Goal: Transaction & Acquisition: Book appointment/travel/reservation

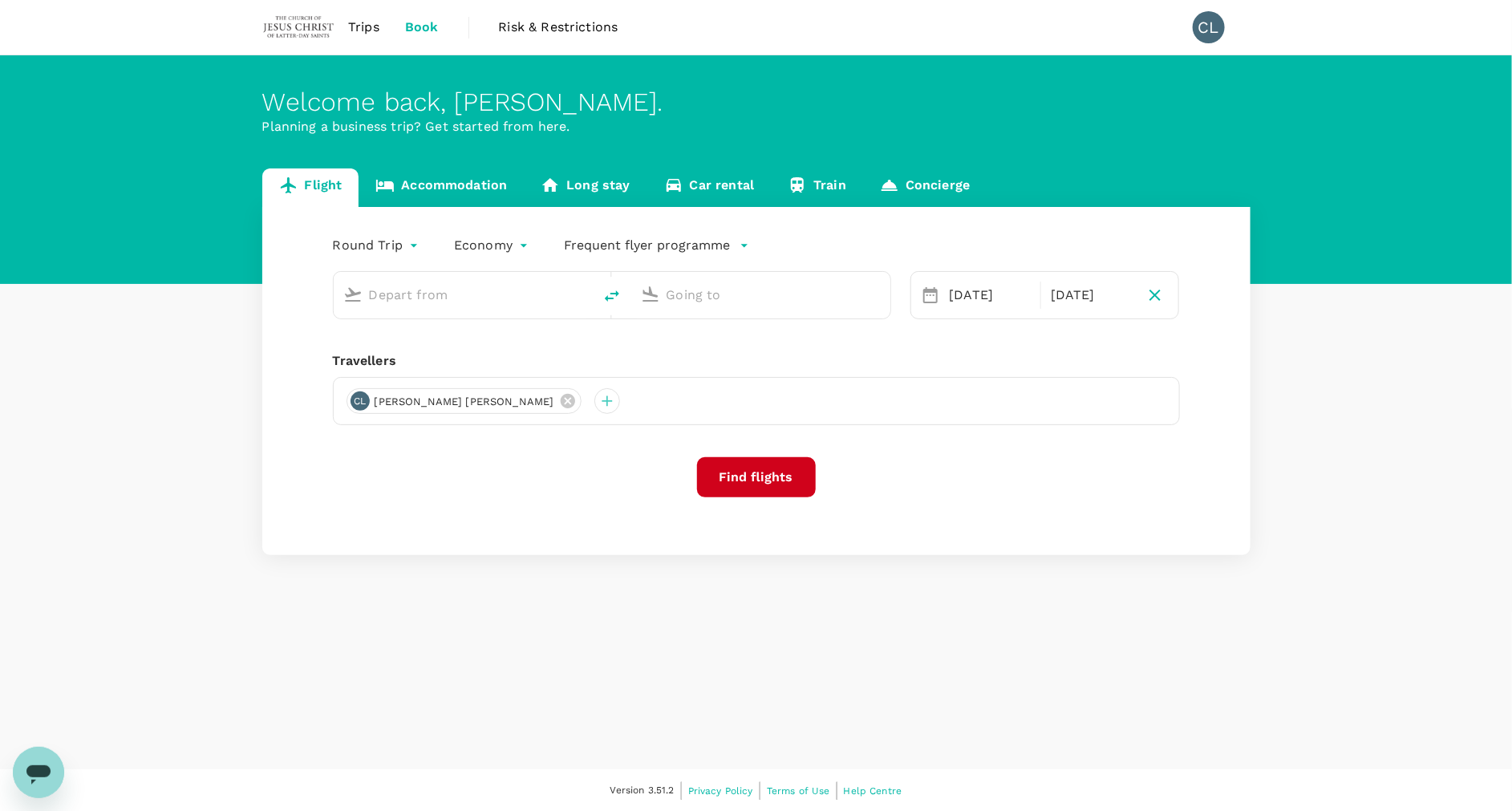
click at [441, 301] on input "text" at bounding box center [464, 295] width 190 height 25
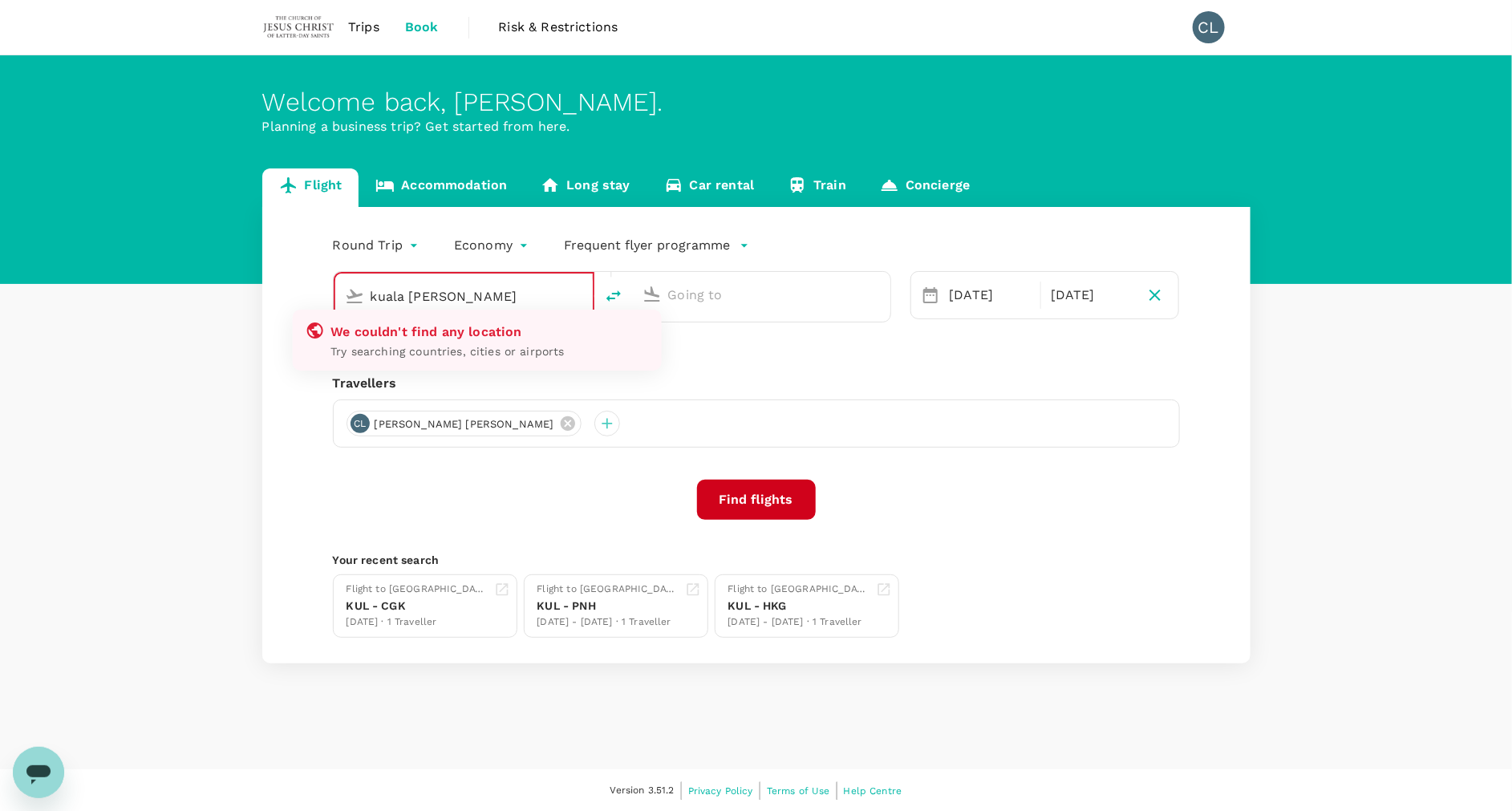
type input "Kuala Lumpur Intl ([GEOGRAPHIC_DATA])"
type input "Sibu (SBW)"
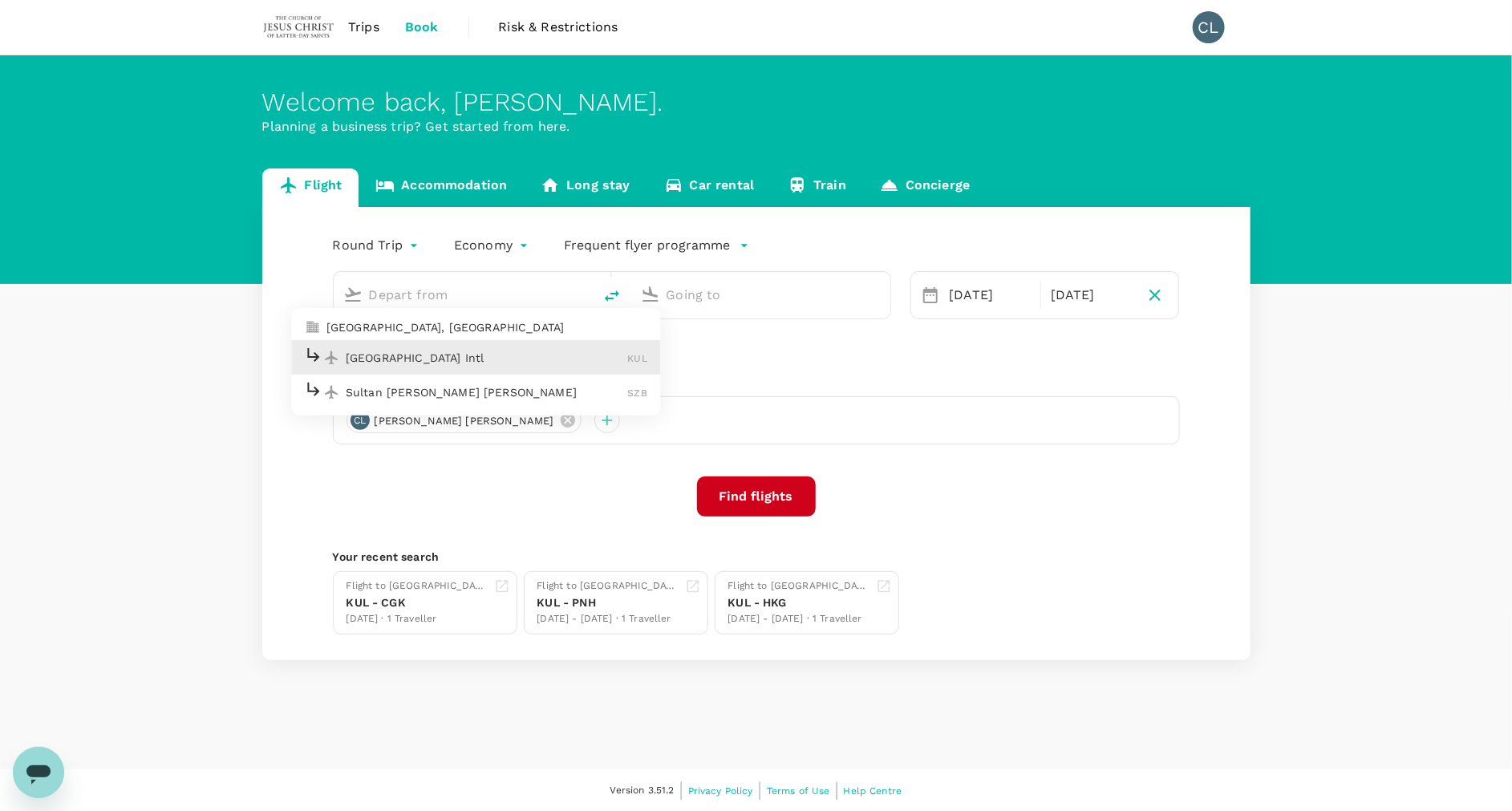
type input "Kuala Lumpur Intl ([GEOGRAPHIC_DATA])"
type input "Sibu (SBW)"
type input "Kuala Lumpur Intl ([GEOGRAPHIC_DATA])"
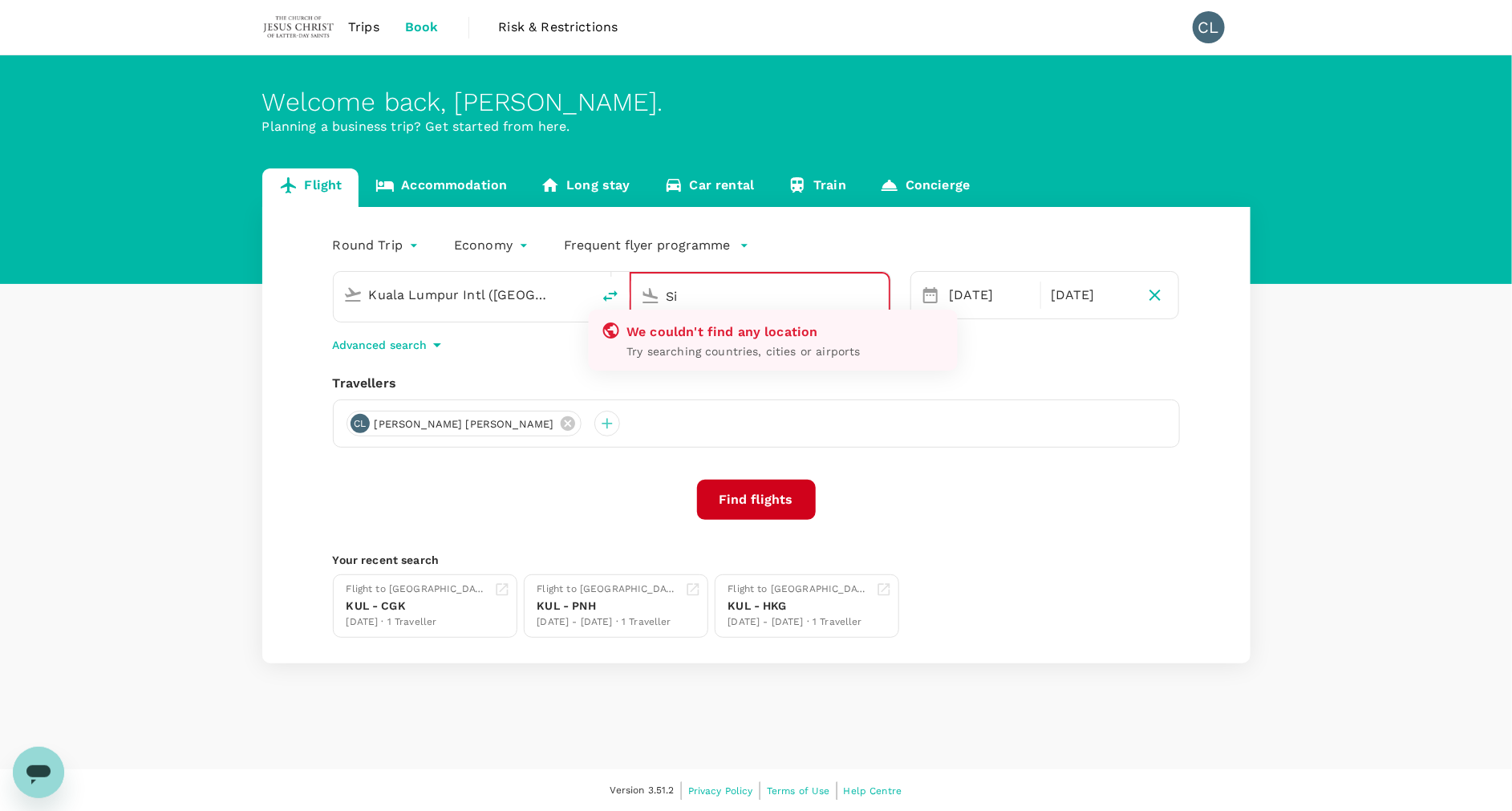
type input "S"
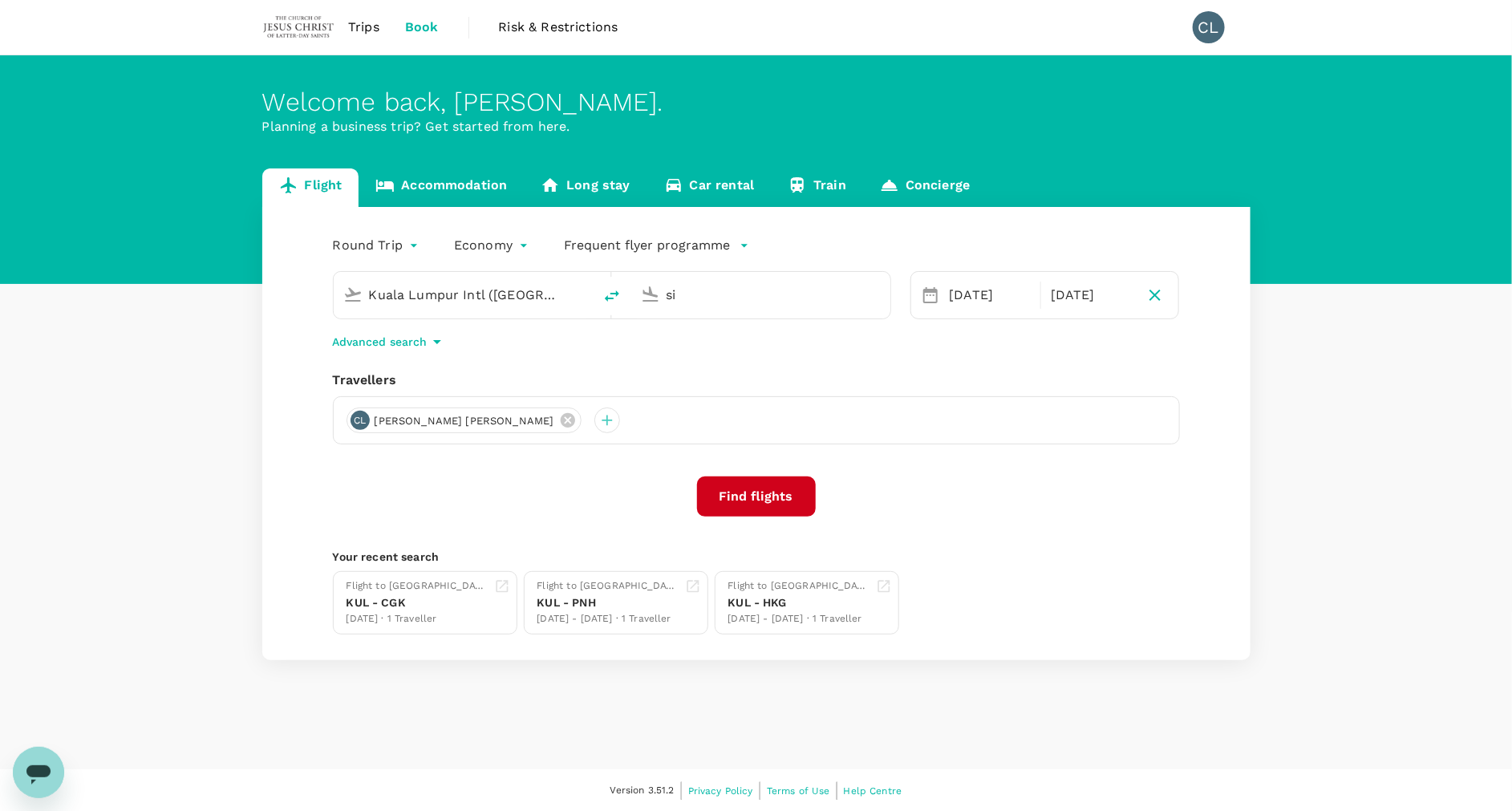
type input "s"
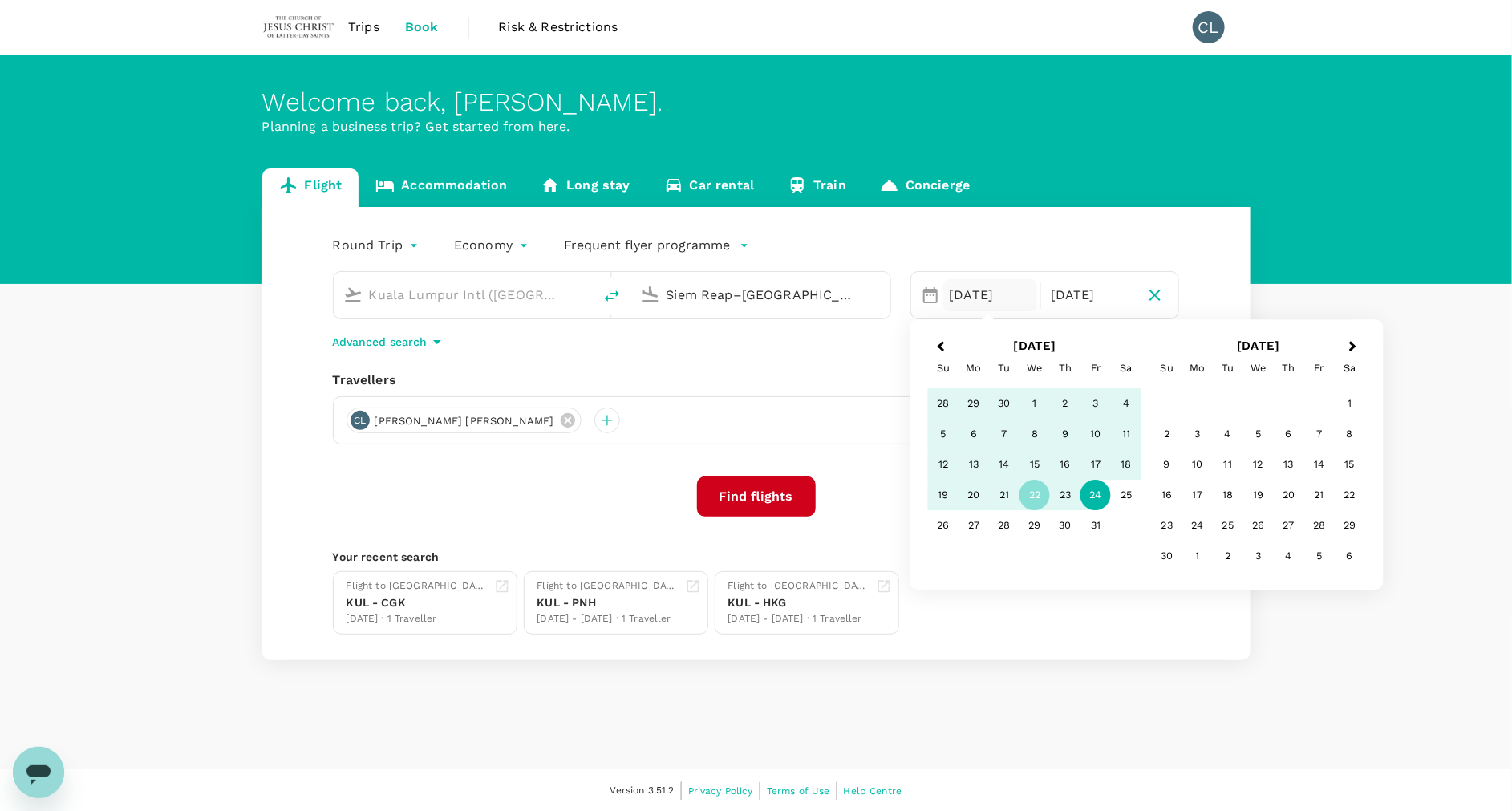
type input "Siem Reap–[GEOGRAPHIC_DATA] (SAI)"
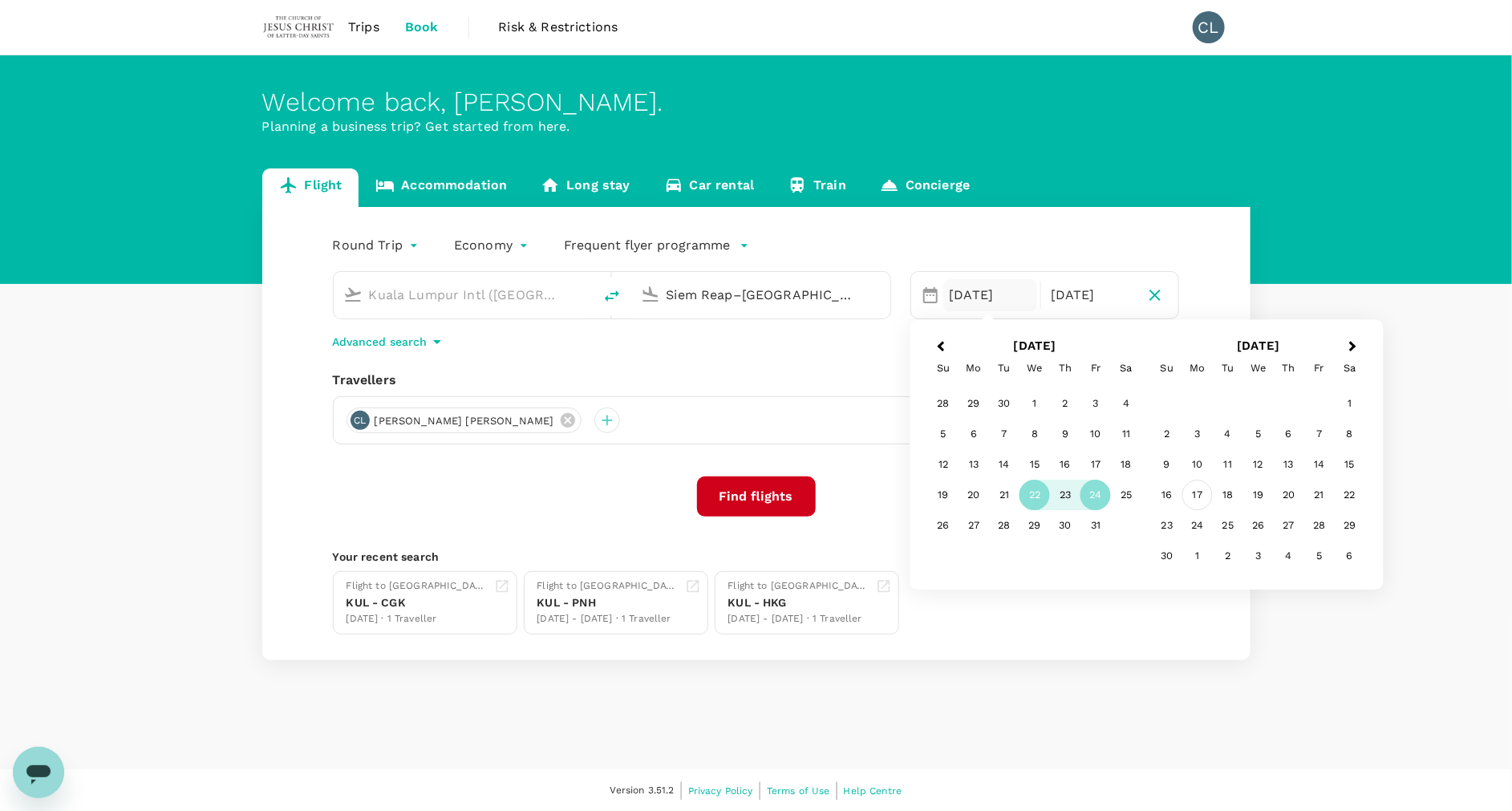
click at [1196, 490] on div "17" at bounding box center [1197, 496] width 30 height 31
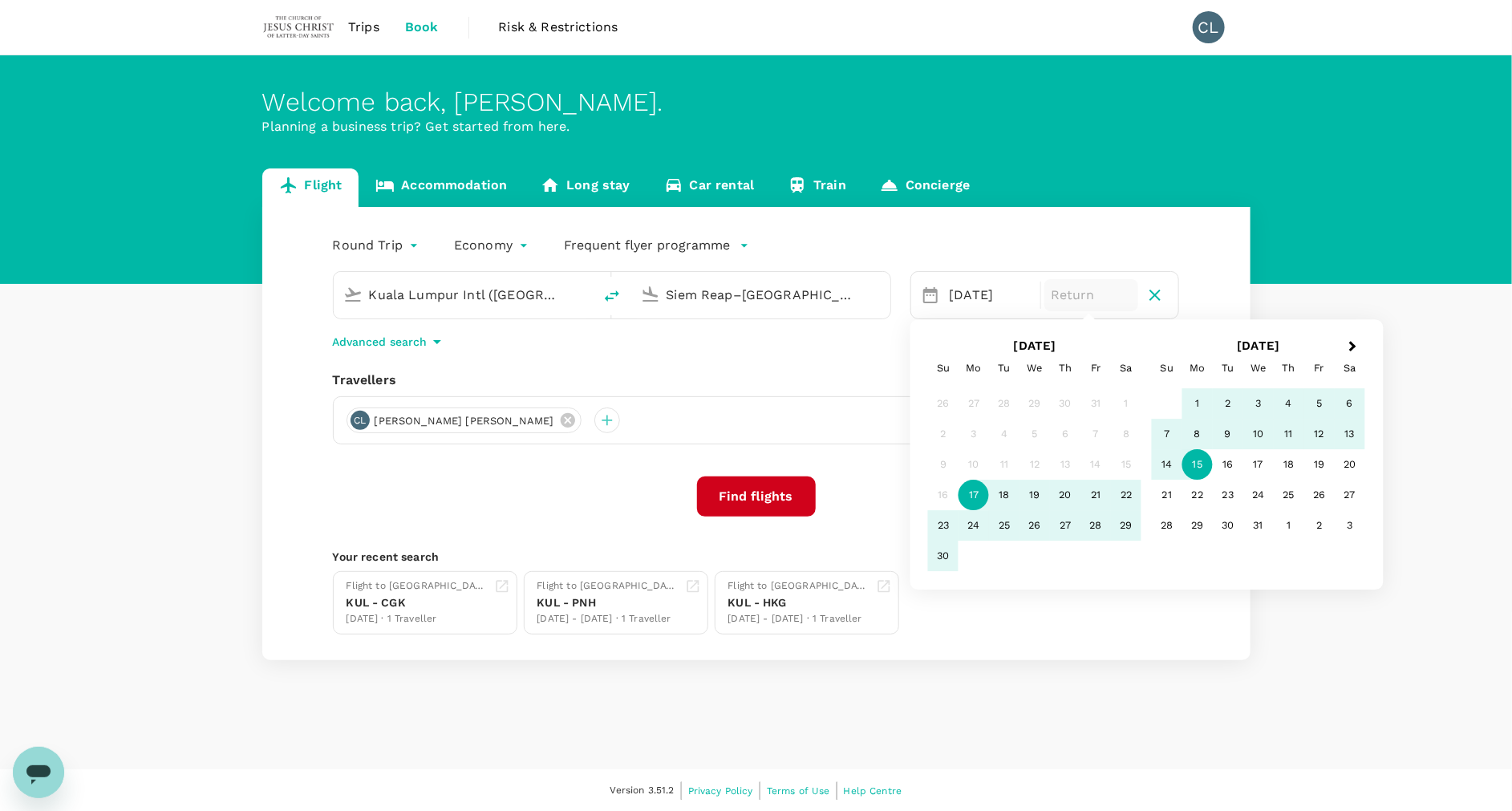
click at [1196, 459] on div "15" at bounding box center [1197, 466] width 30 height 31
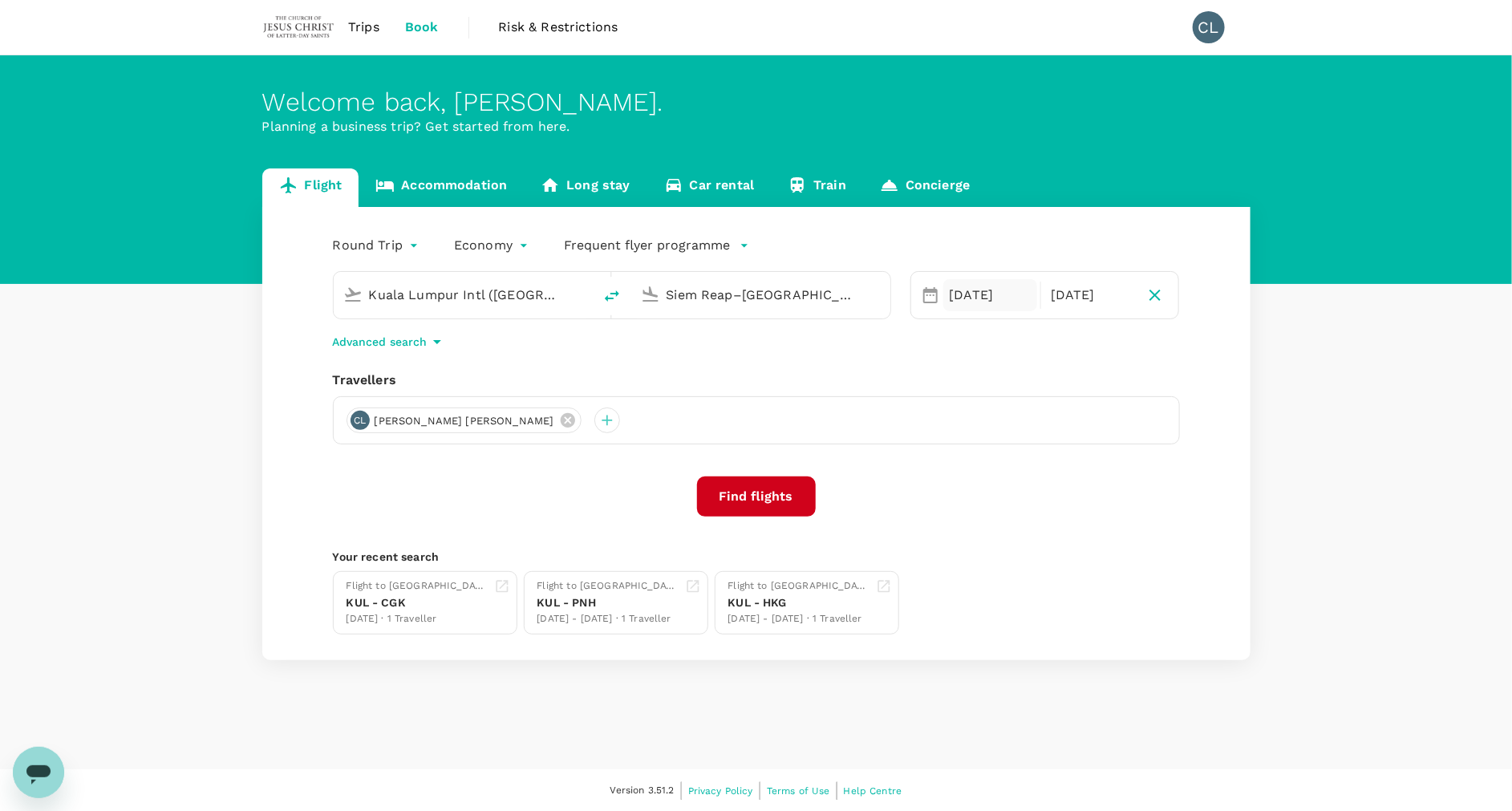
click at [996, 298] on div "[DATE]" at bounding box center [990, 295] width 94 height 32
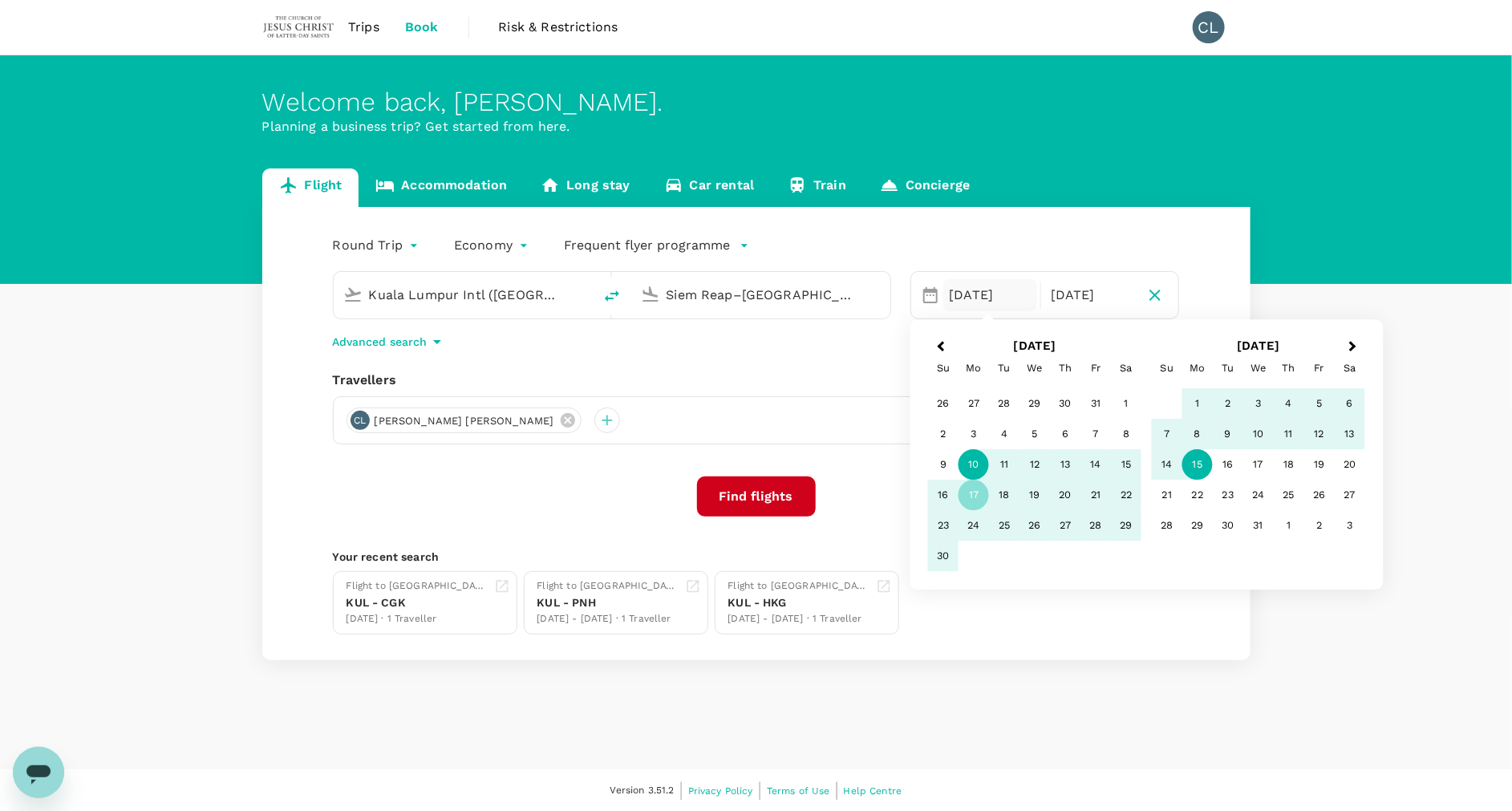
click at [979, 459] on div "10" at bounding box center [974, 466] width 30 height 31
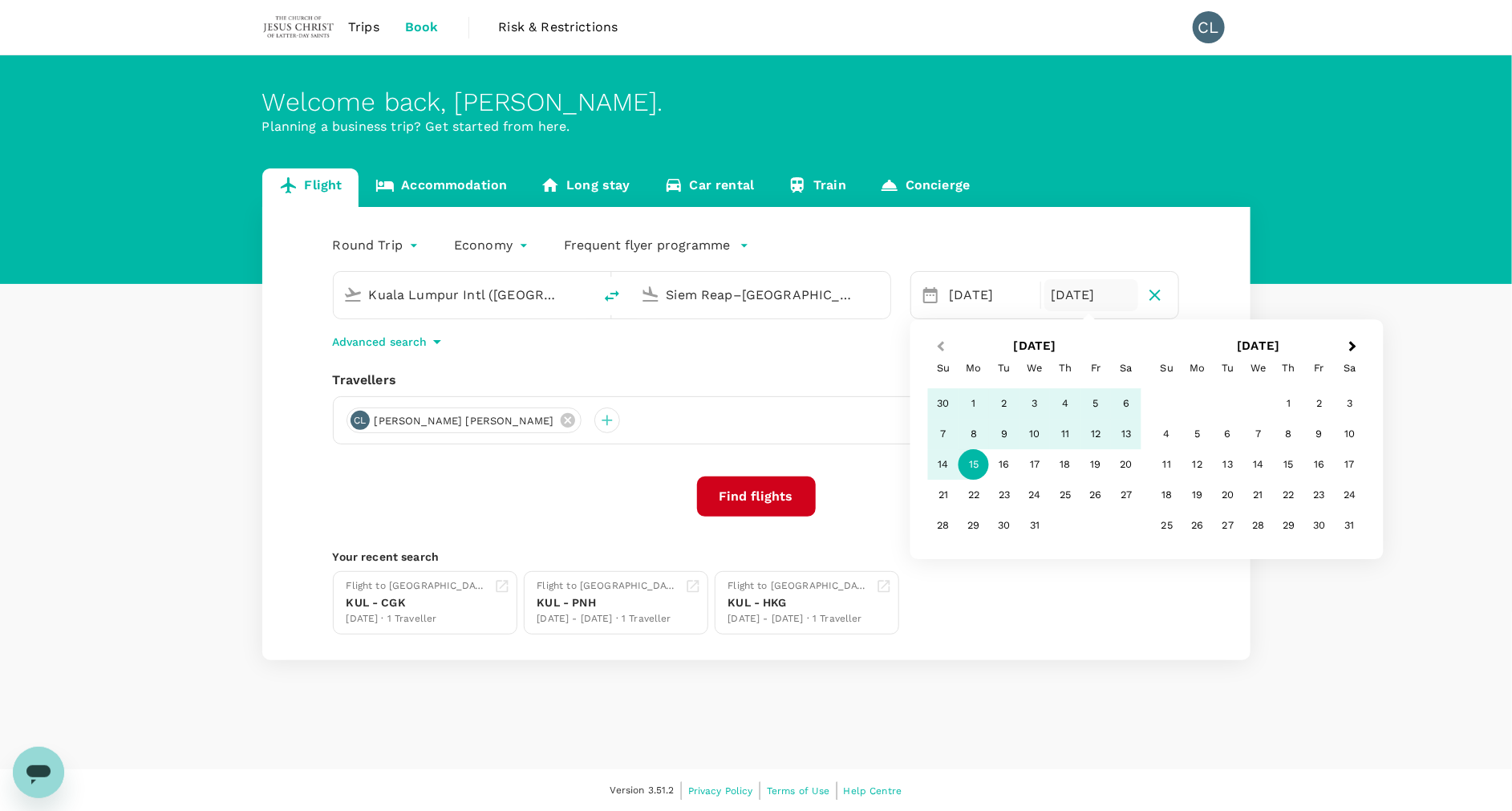
click at [941, 349] on span "Previous Month" at bounding box center [941, 347] width 0 height 19
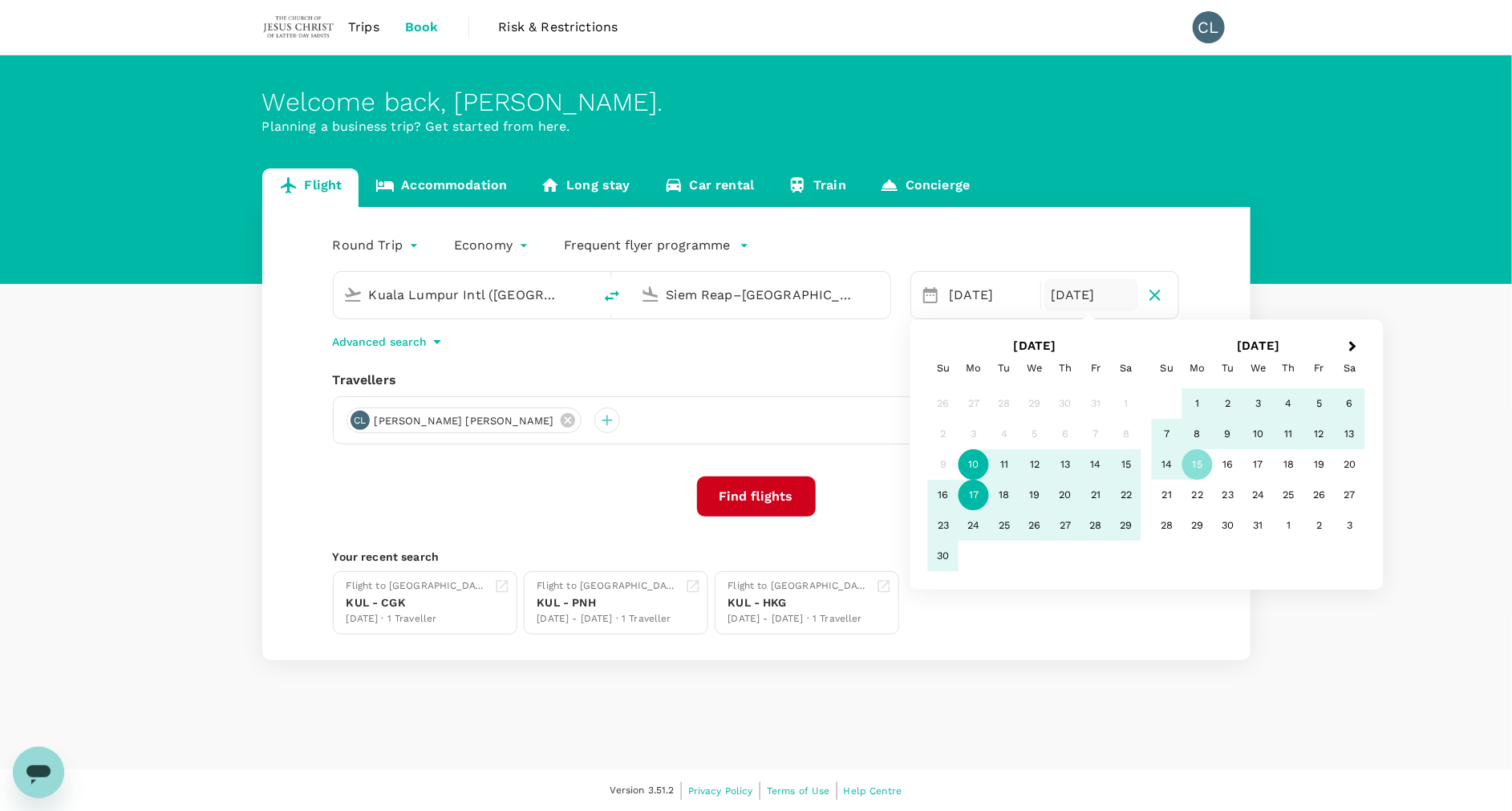
click at [976, 484] on div "17" at bounding box center [974, 496] width 30 height 31
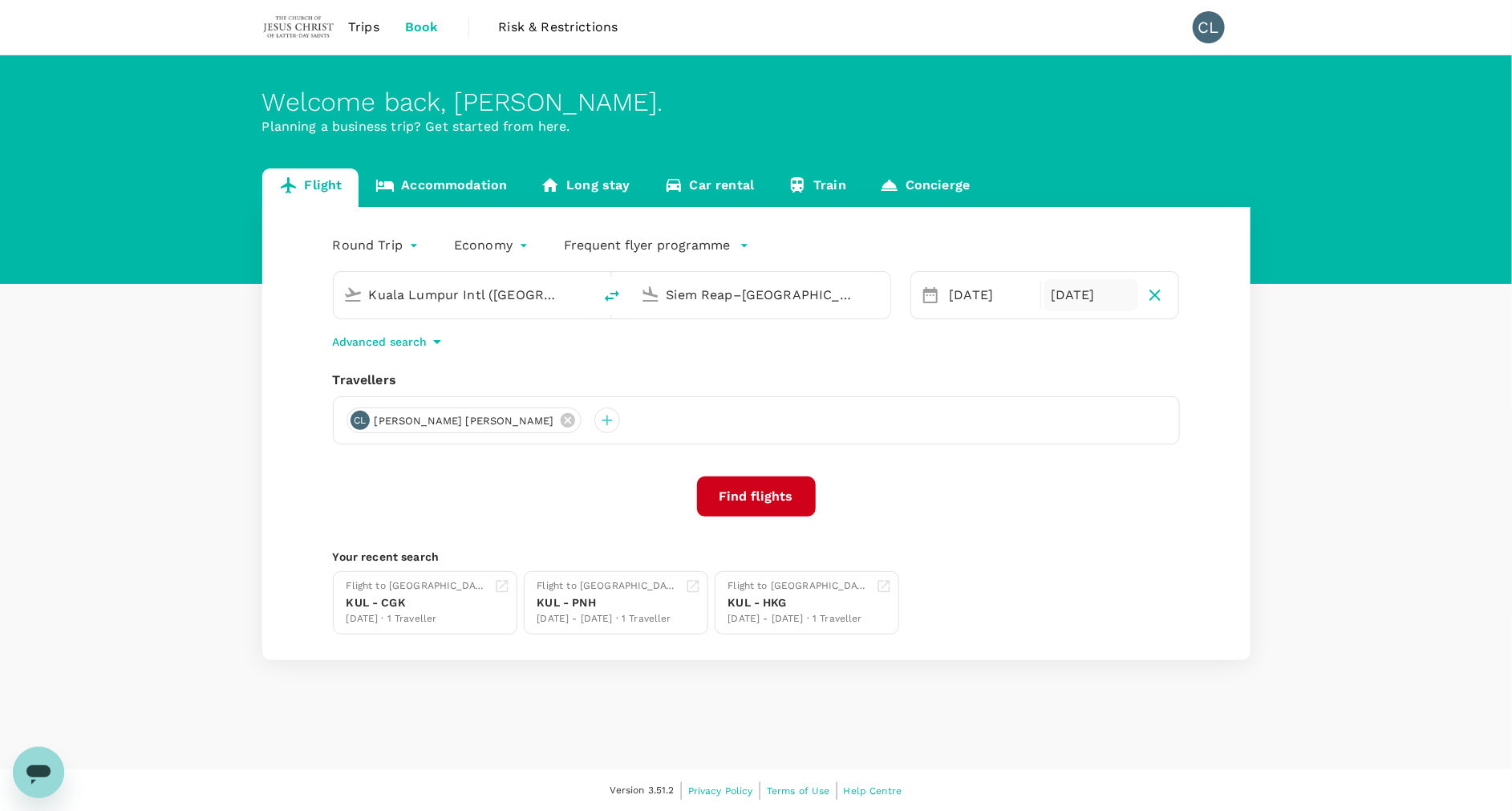
click at [1074, 296] on div "[DATE]" at bounding box center [1091, 295] width 94 height 32
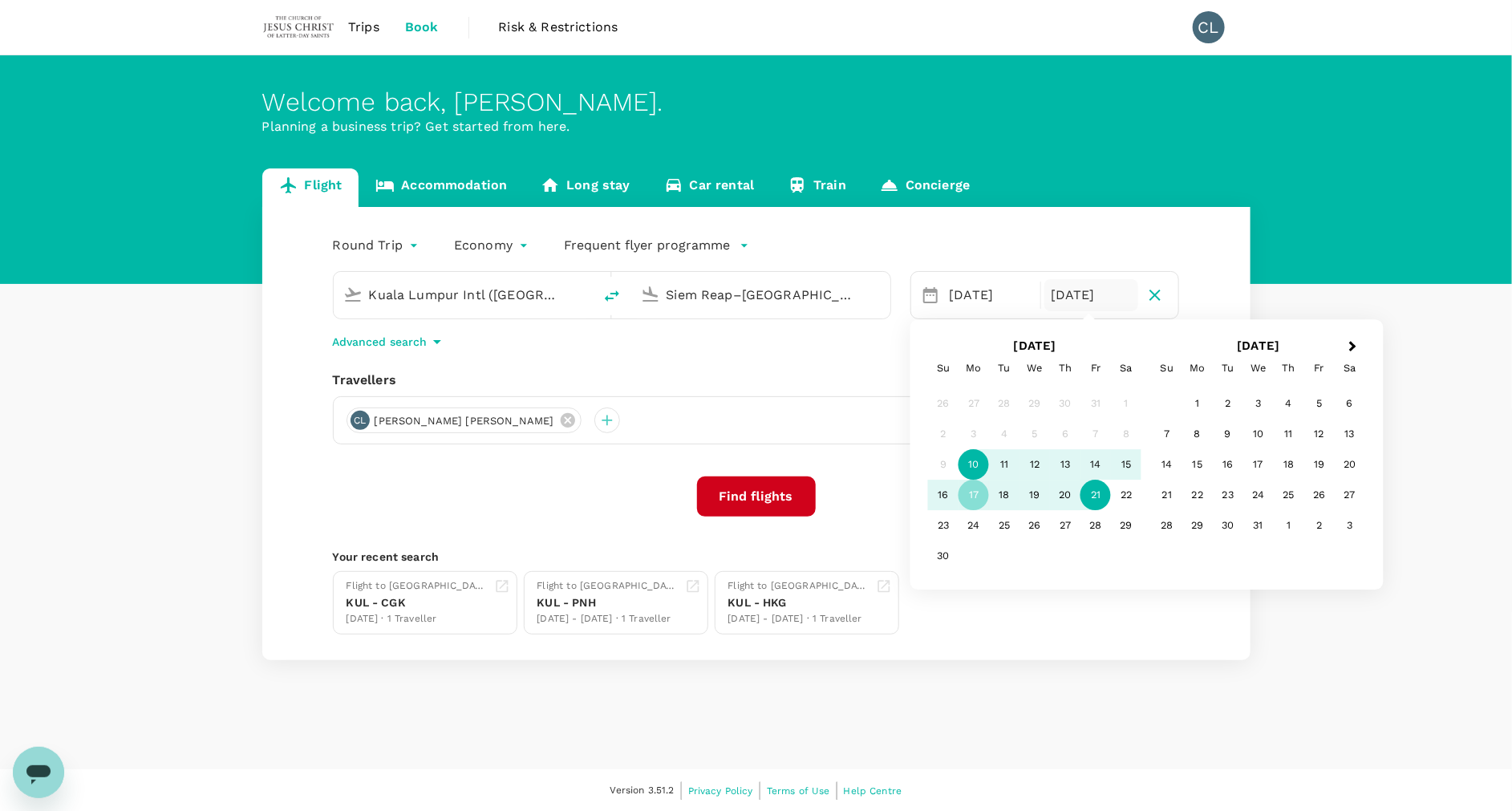
click at [1095, 490] on div "21" at bounding box center [1096, 496] width 30 height 31
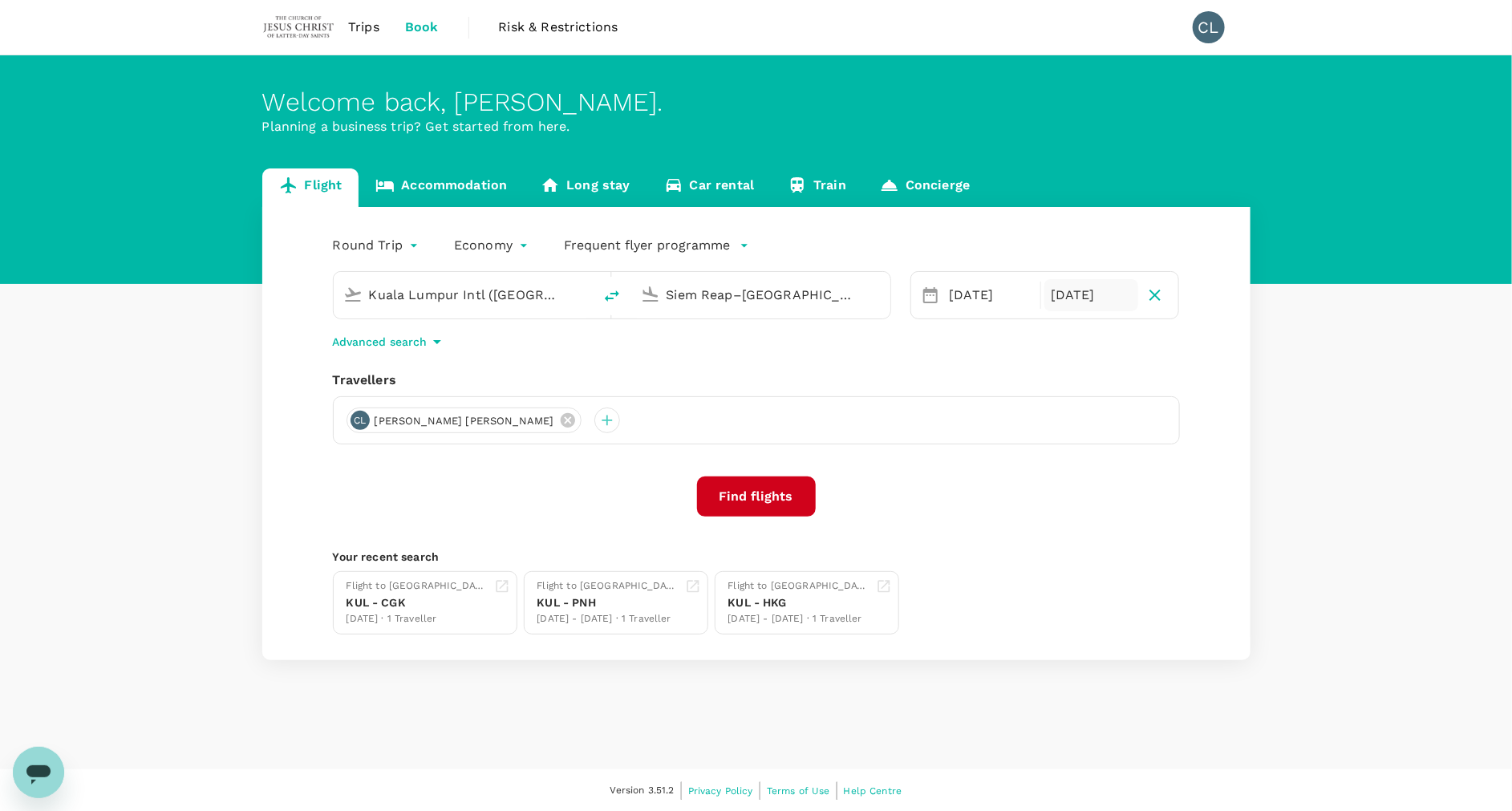
click at [1067, 301] on div "[DATE]" at bounding box center [1091, 295] width 94 height 32
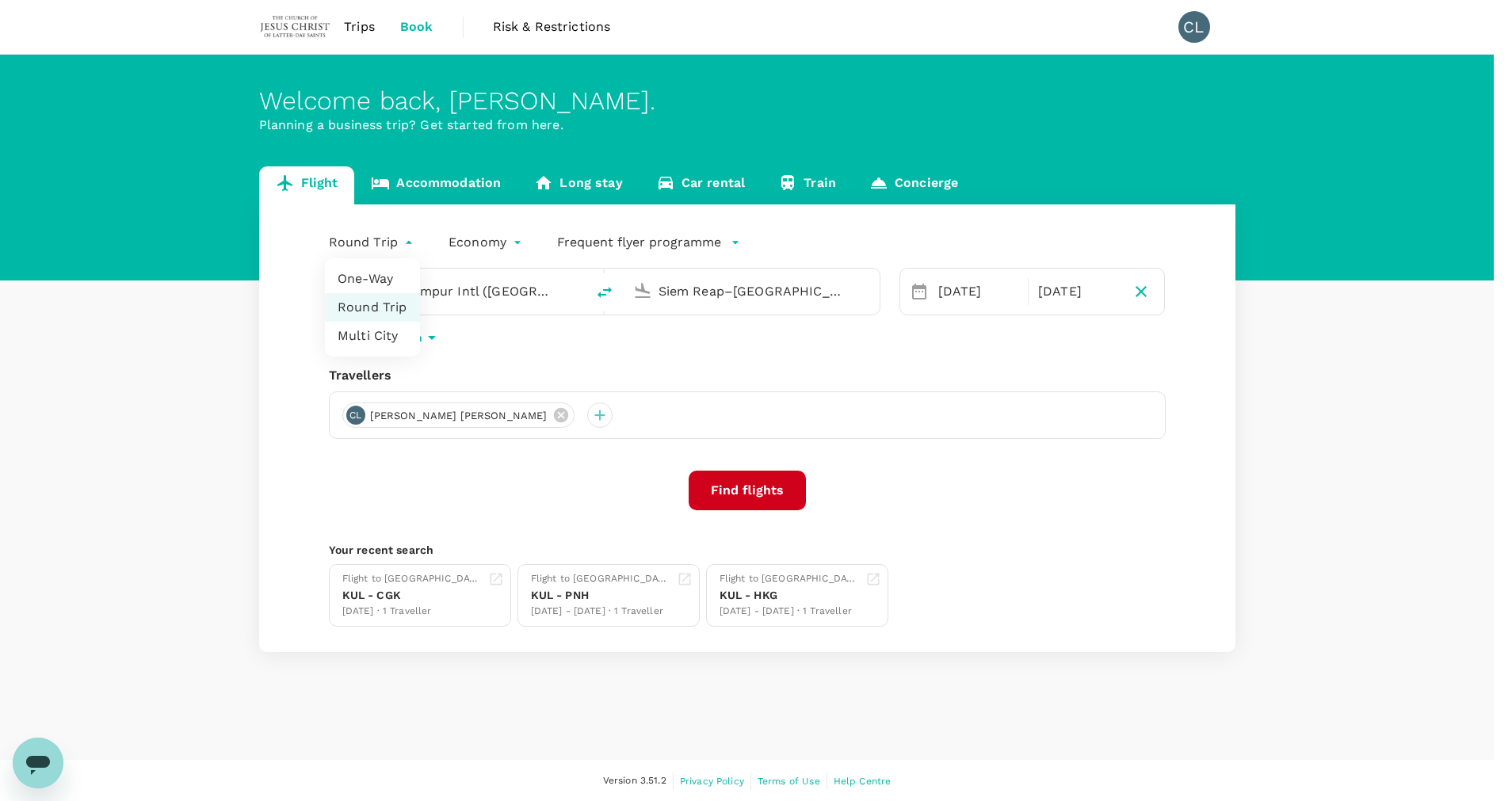
click at [387, 243] on body "Trips Book Risk & Restrictions CL Welcome back , [PERSON_NAME] . Planning a bus…" at bounding box center [756, 401] width 1512 height 803
click at [380, 285] on li "One-Way" at bounding box center [372, 279] width 95 height 28
type input "oneway"
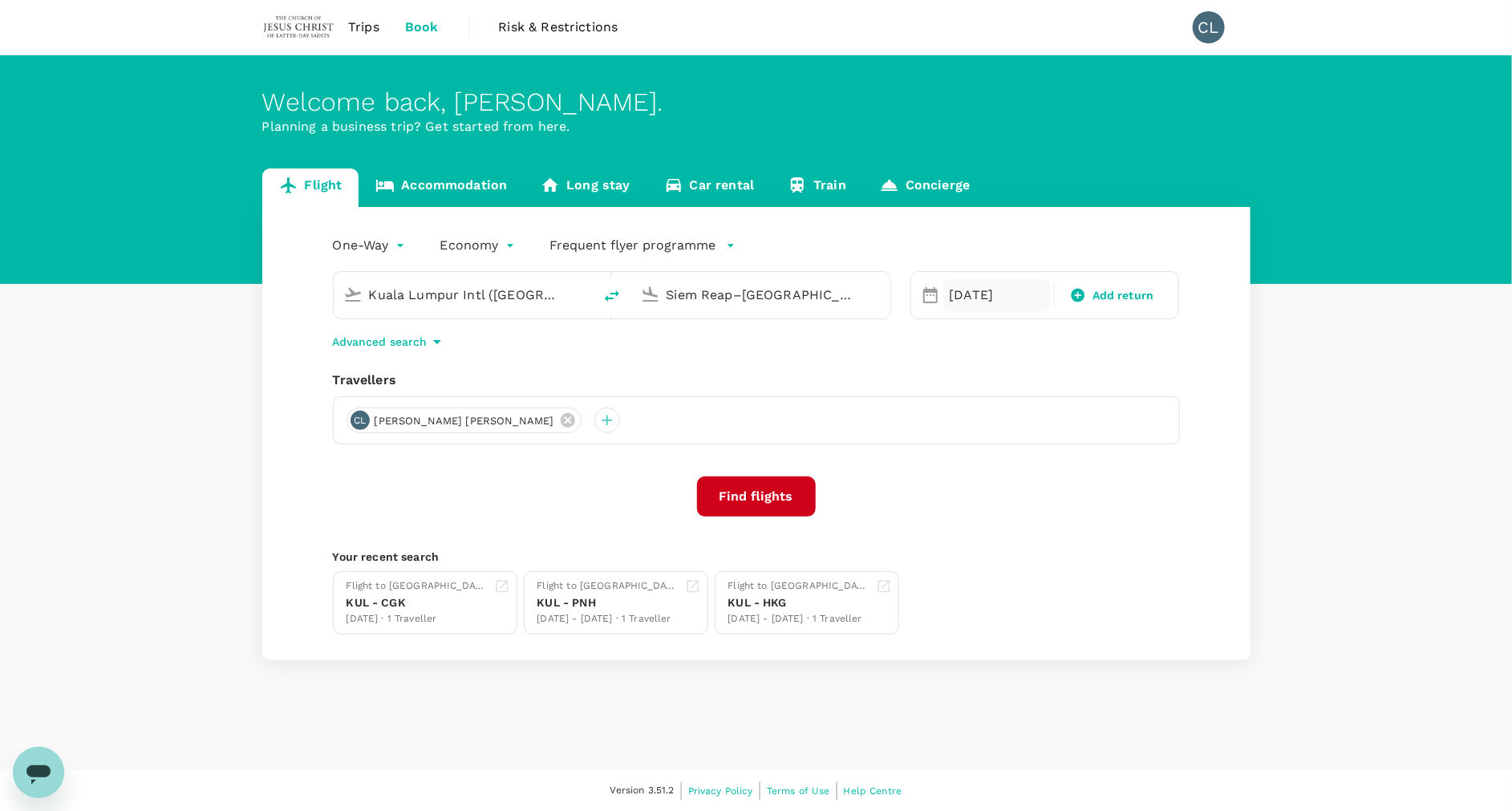
click at [990, 291] on div "[DATE]" at bounding box center [997, 295] width 108 height 32
click at [1092, 464] on div "14" at bounding box center [1096, 466] width 30 height 31
click at [772, 498] on button "Find flights" at bounding box center [756, 496] width 118 height 40
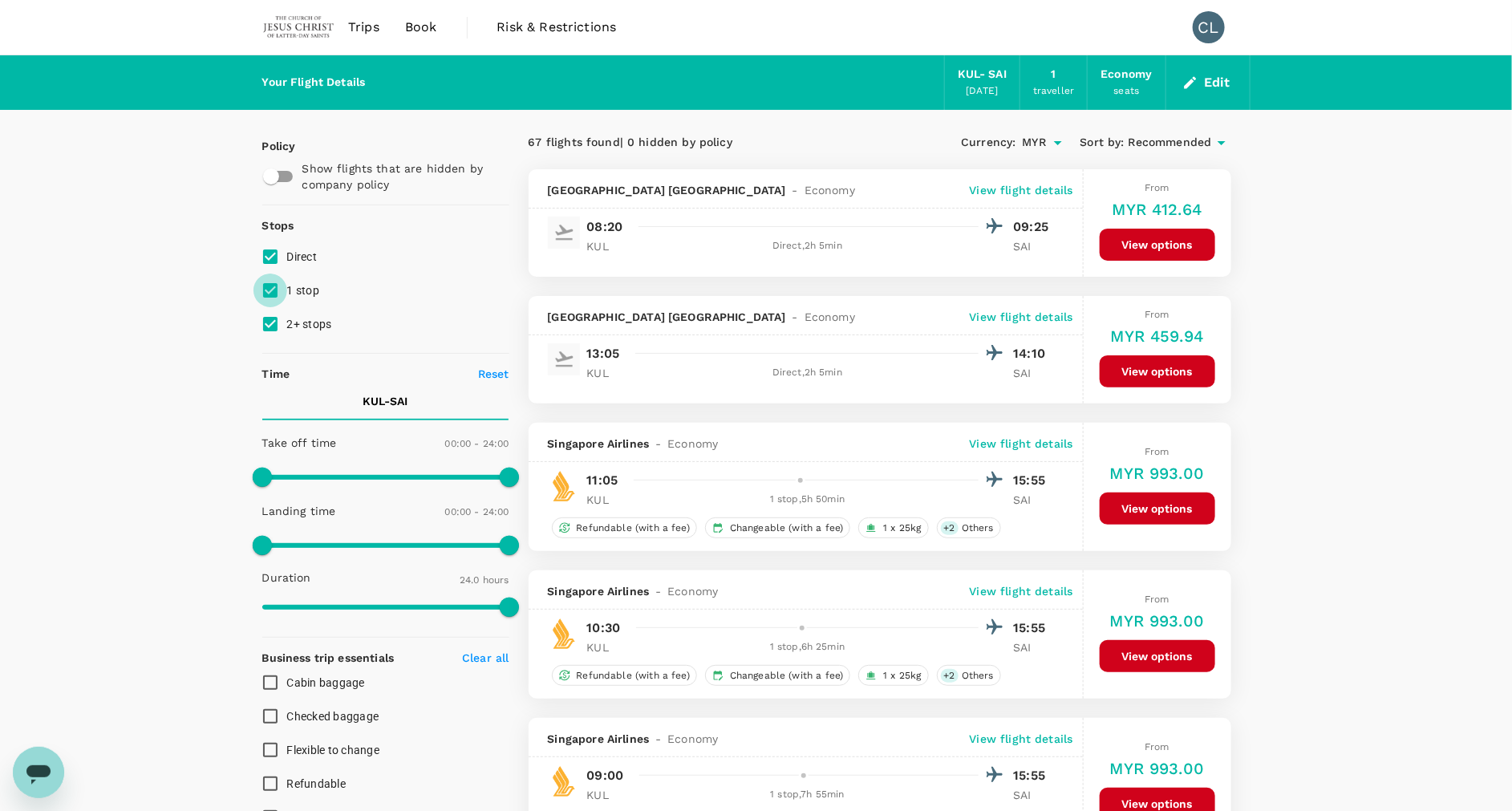
click at [274, 286] on input "1 stop" at bounding box center [271, 291] width 34 height 34
checkbox input "false"
click at [270, 312] on input "2+ stops" at bounding box center [271, 325] width 34 height 34
checkbox input "false"
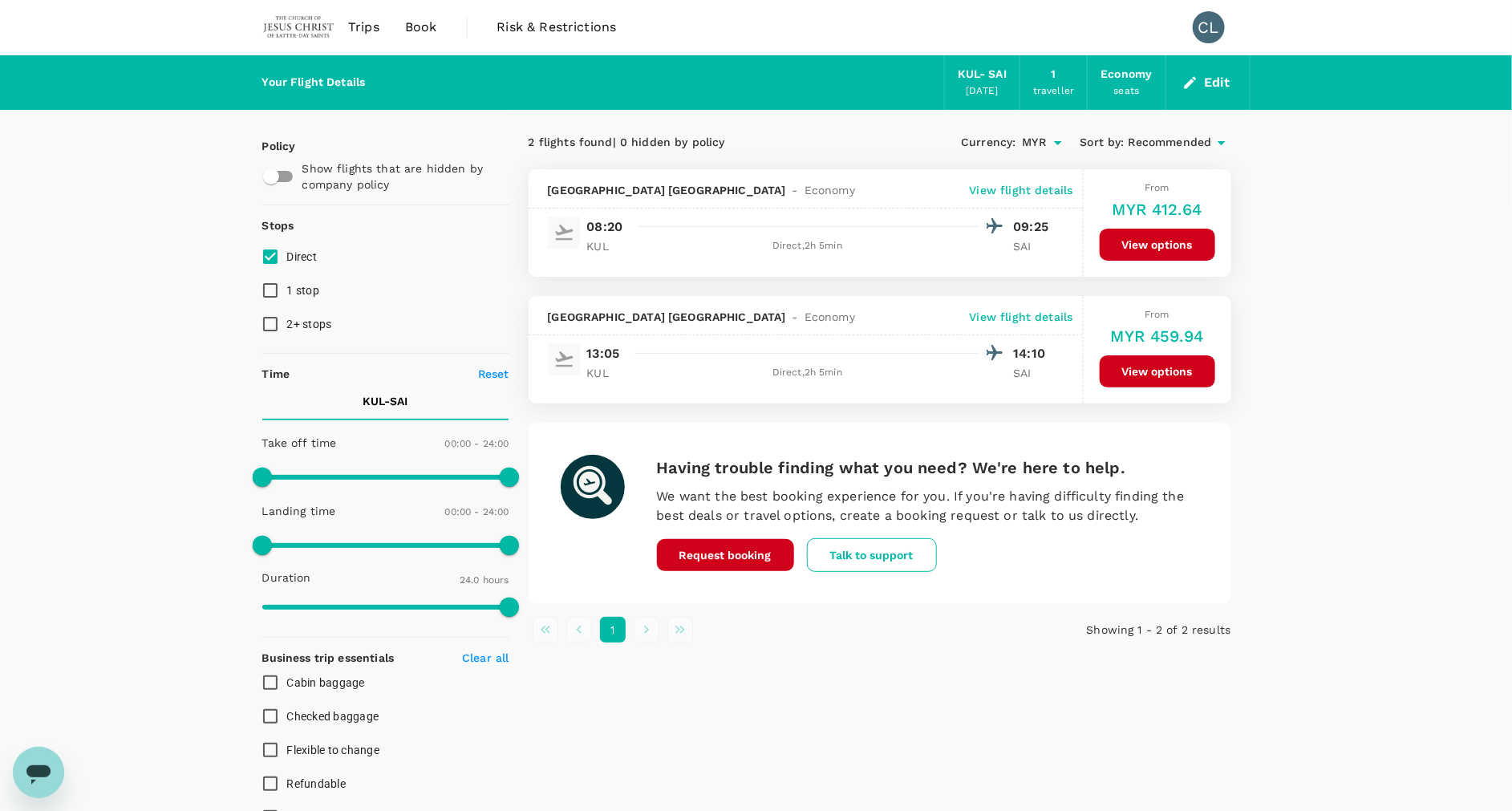
click at [1004, 193] on p "View flight details" at bounding box center [1021, 190] width 103 height 16
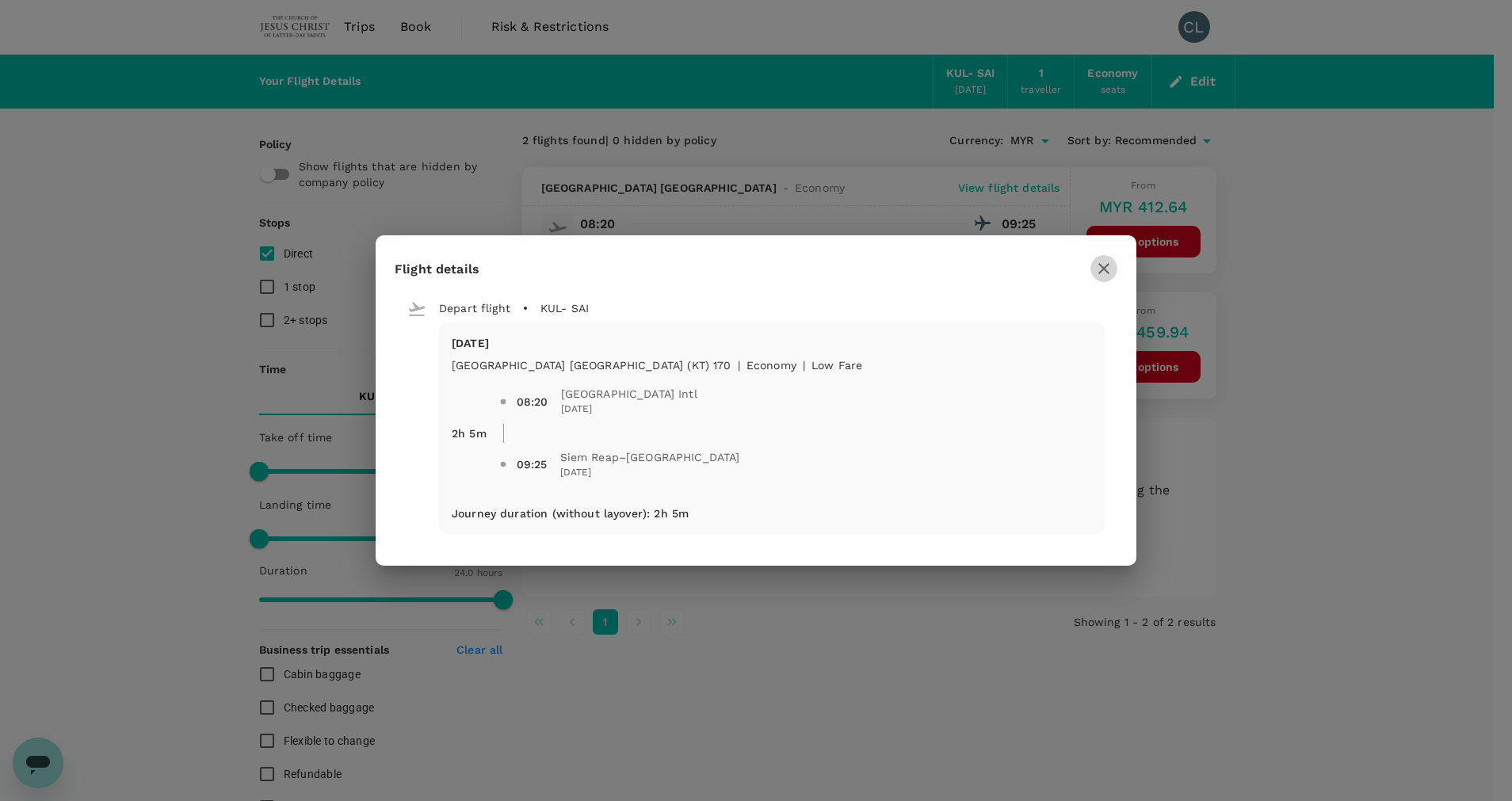
click at [1107, 261] on icon "button" at bounding box center [1103, 268] width 19 height 19
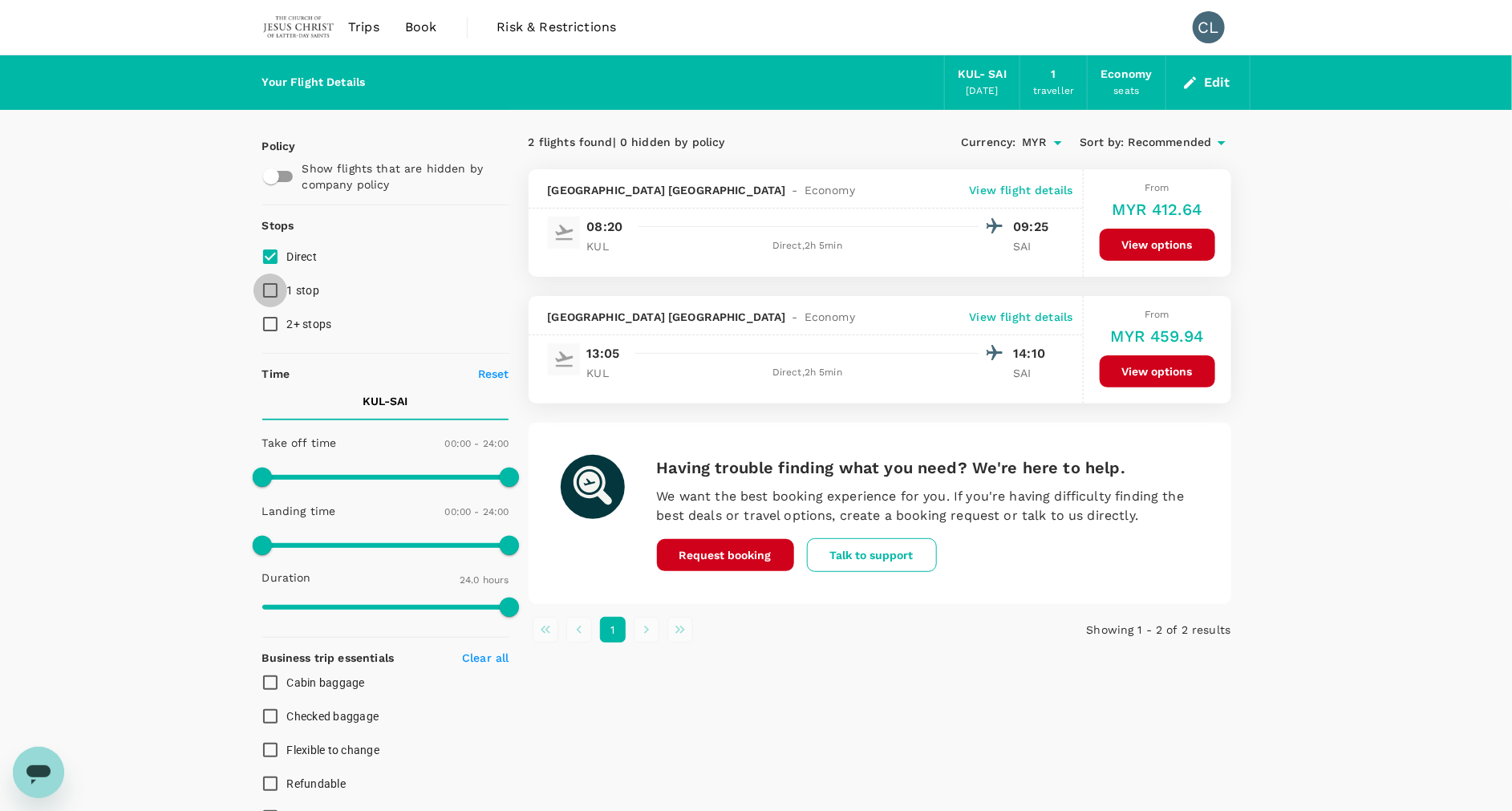
click at [274, 290] on input "1 stop" at bounding box center [271, 291] width 34 height 34
checkbox input "true"
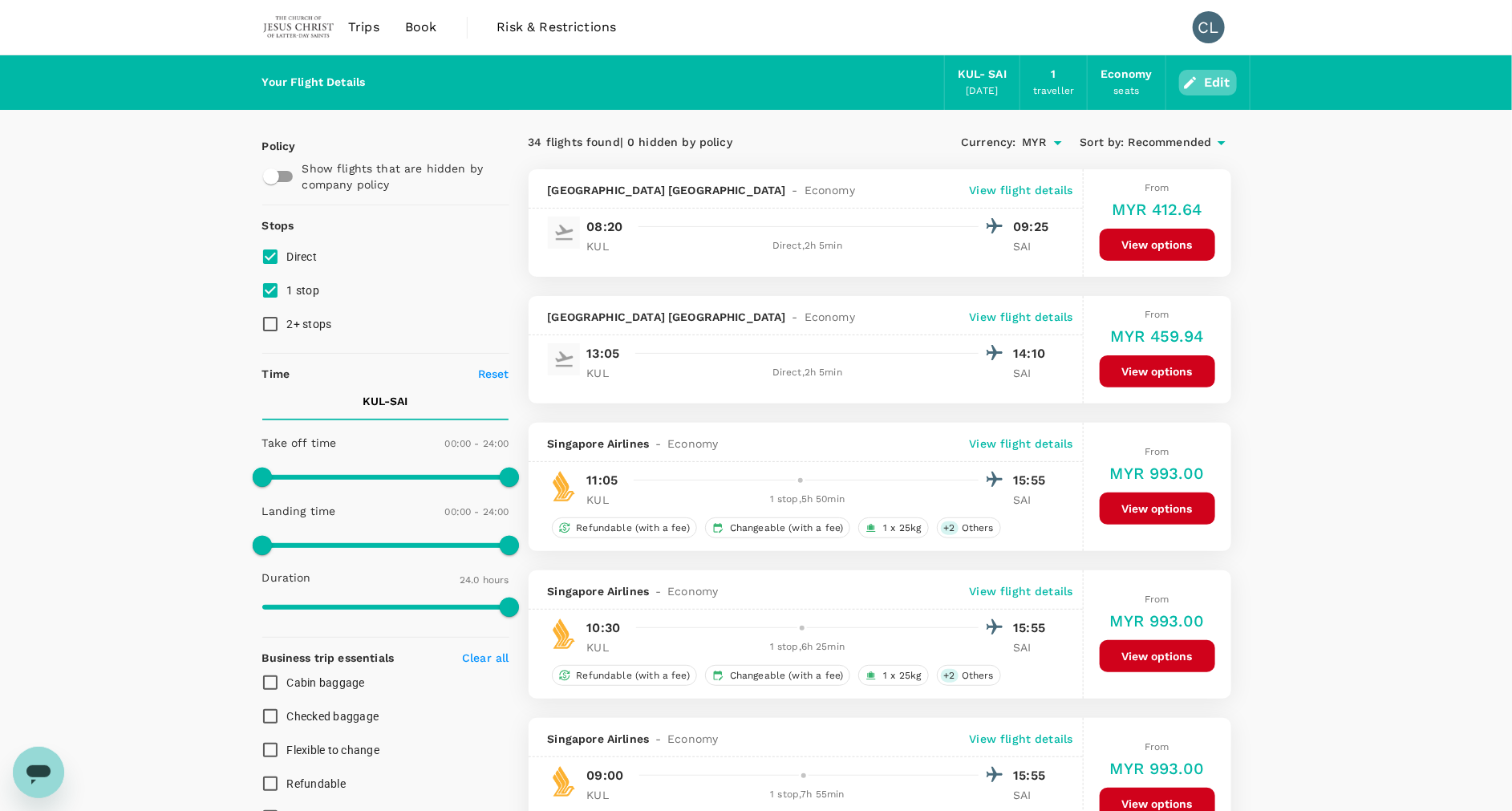
click at [1212, 73] on button "Edit" at bounding box center [1208, 83] width 57 height 26
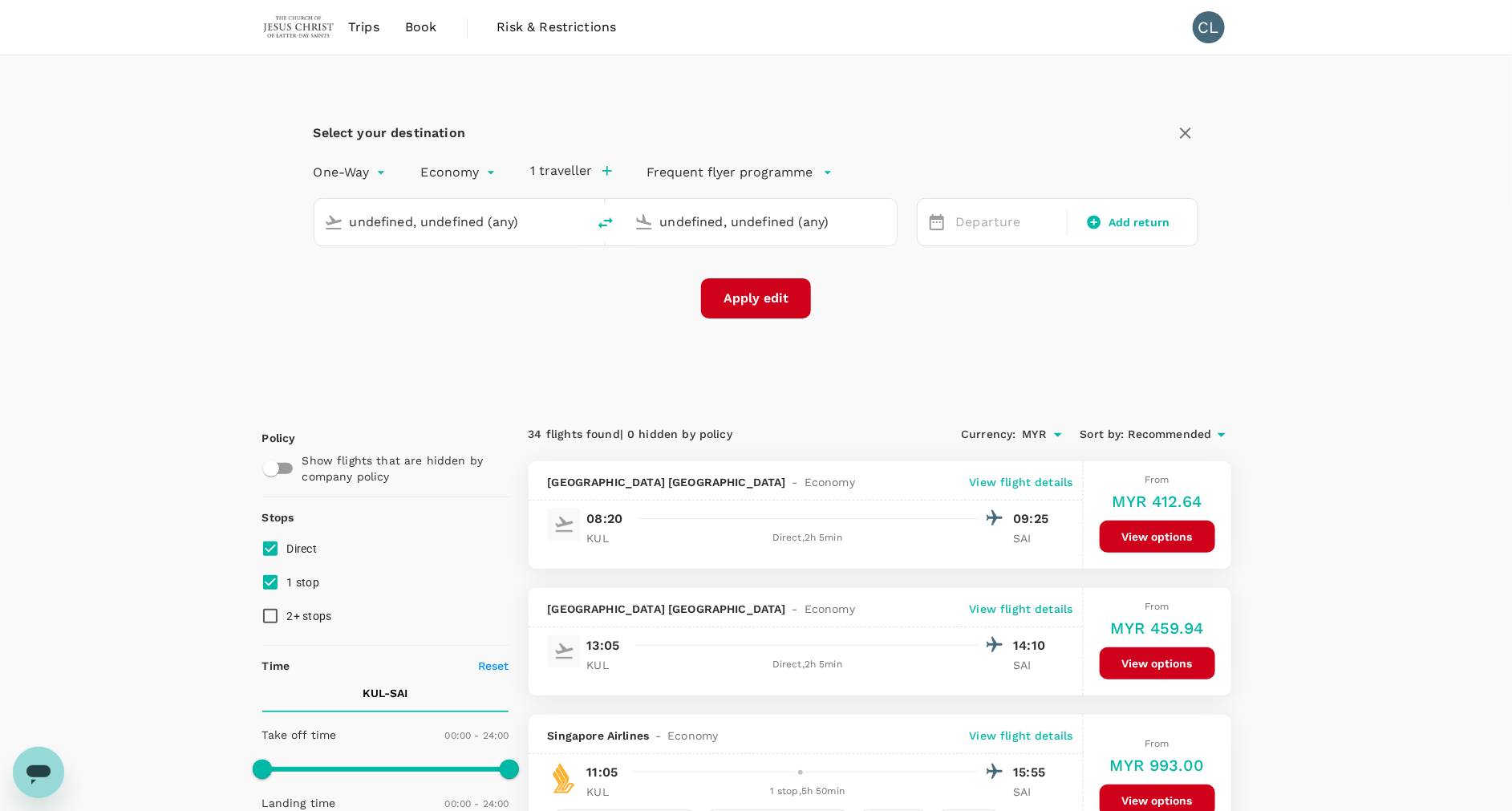
type input "Kuala Lumpur Intl ([GEOGRAPHIC_DATA])"
type input "Siem Reap–[GEOGRAPHIC_DATA] (SAI)"
type input "Kuala Lumpur Intl ([GEOGRAPHIC_DATA])"
type input "Siem Reap–[GEOGRAPHIC_DATA] (SAI)"
click at [593, 222] on button "delete" at bounding box center [605, 222] width 39 height 39
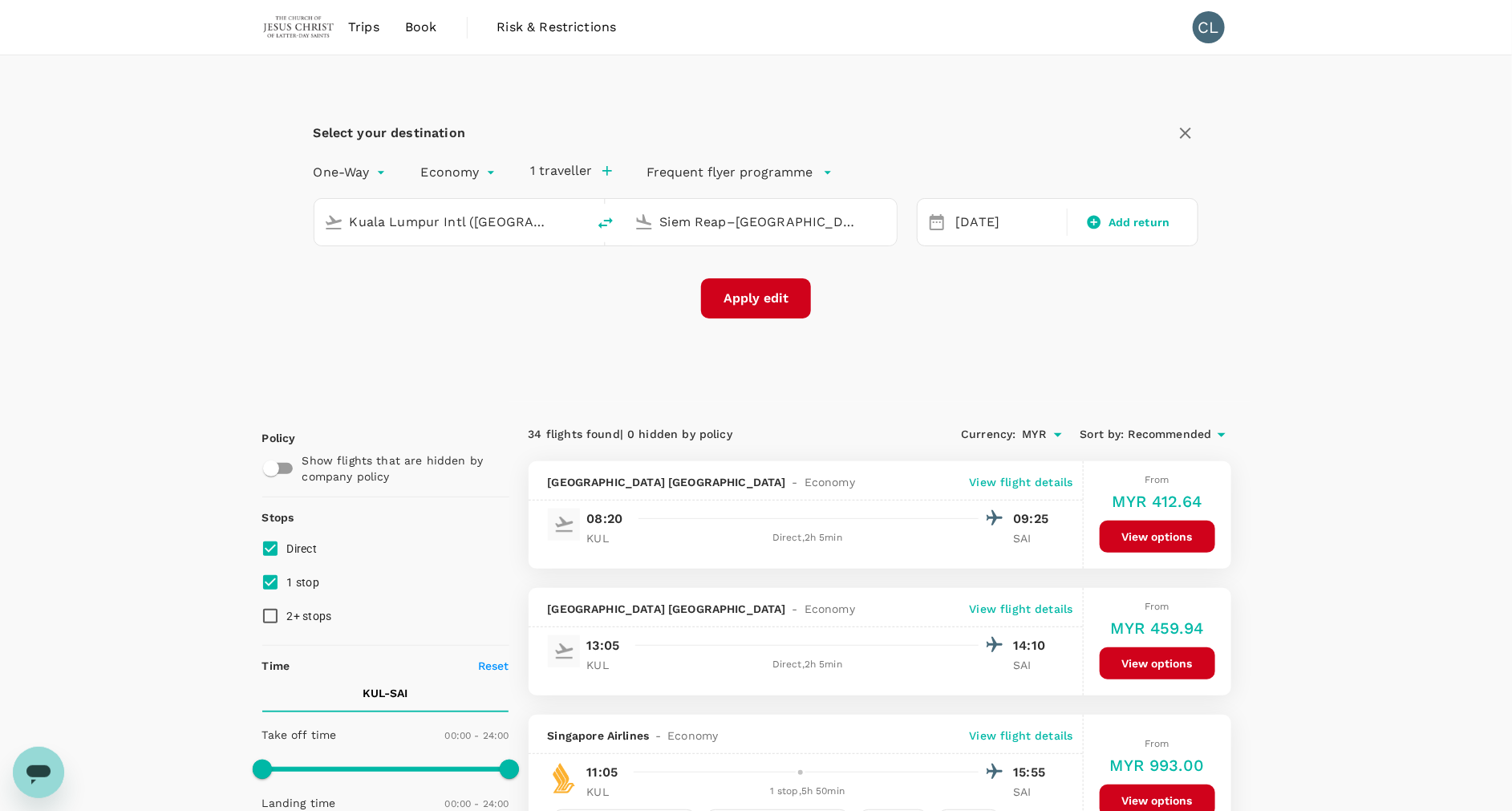
type input "Siem Reap–[GEOGRAPHIC_DATA] (SAI)"
type input "Kuala Lumpur Intl ([GEOGRAPHIC_DATA])"
click at [551, 214] on input "Siem Reap–[GEOGRAPHIC_DATA] (SAI)" at bounding box center [451, 222] width 203 height 25
type input "p"
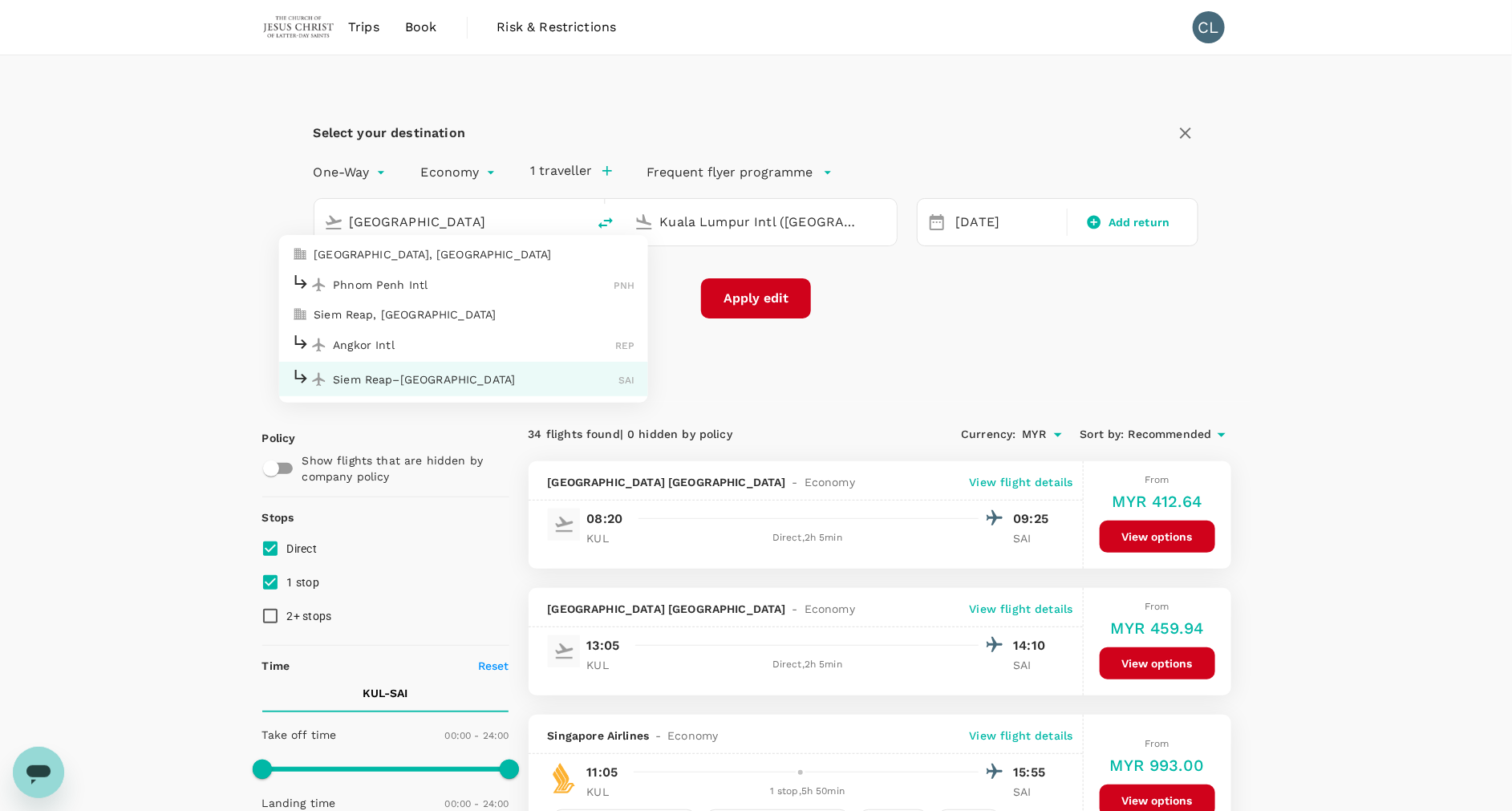
click at [477, 284] on p "Phnom Penh Intl" at bounding box center [473, 285] width 281 height 16
type input "Phnom Penh Intl (PNH)"
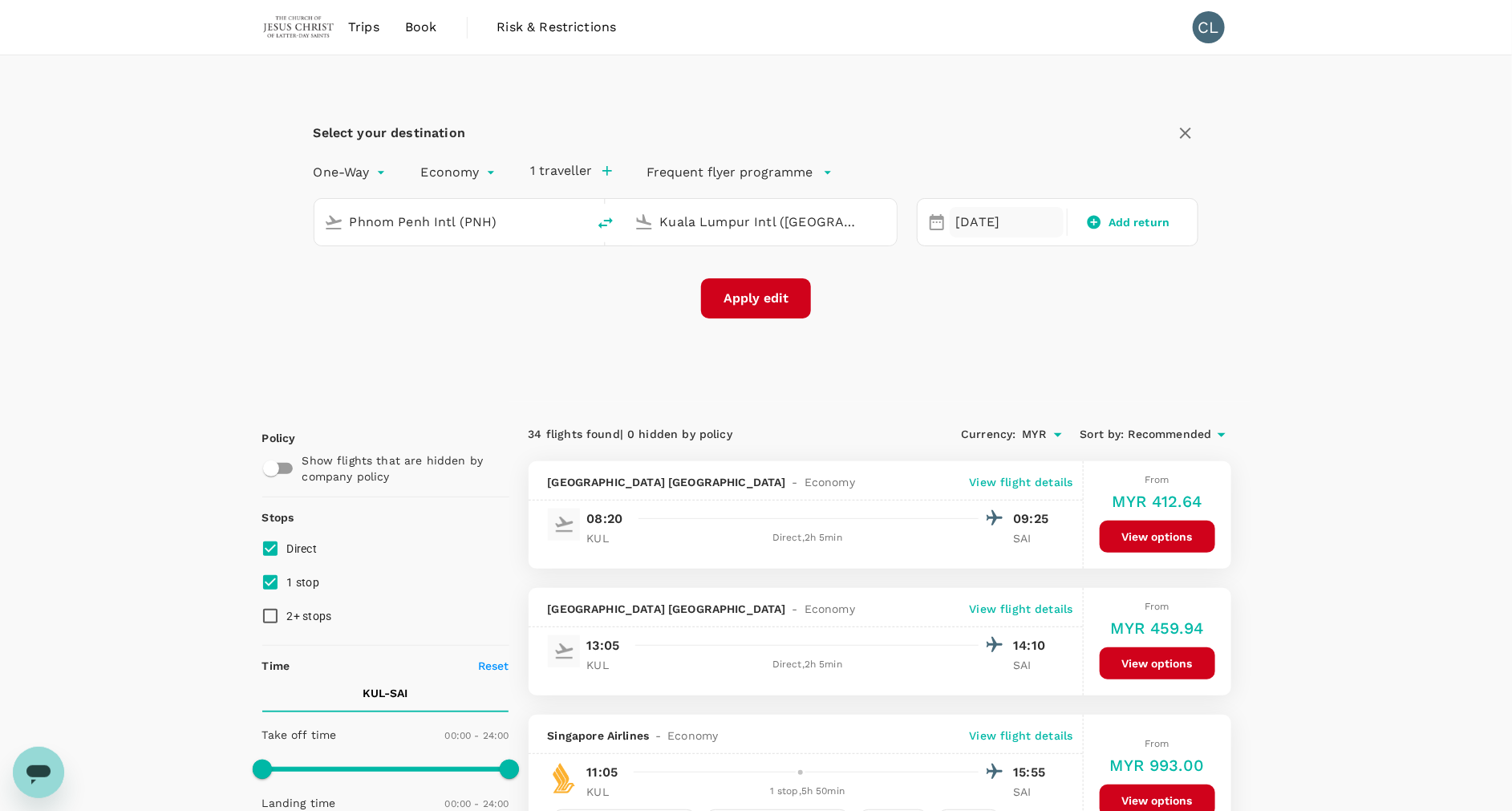
click at [1011, 225] on div "[DATE]" at bounding box center [1006, 222] width 114 height 31
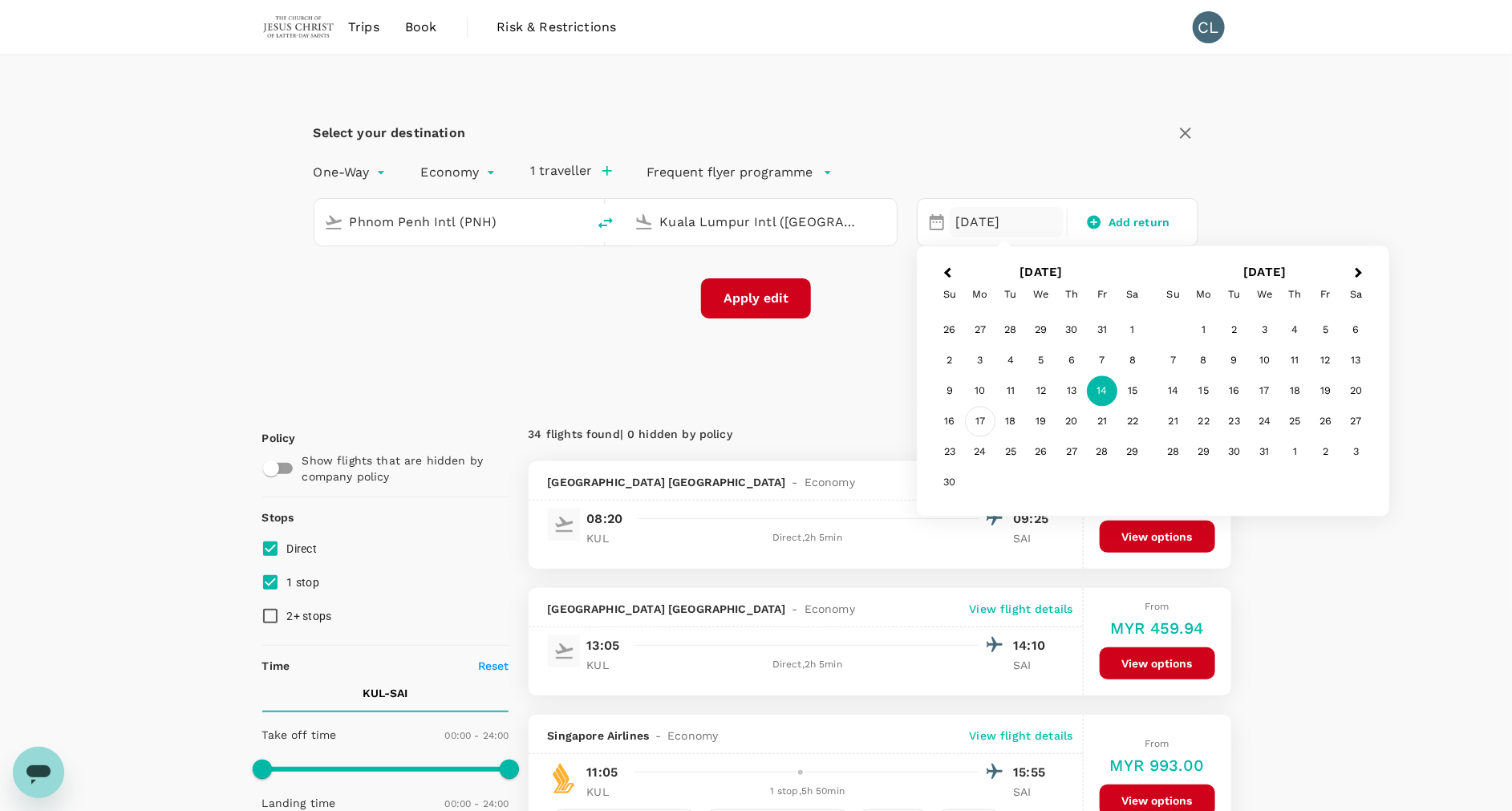
click at [969, 423] on div "17" at bounding box center [980, 422] width 30 height 31
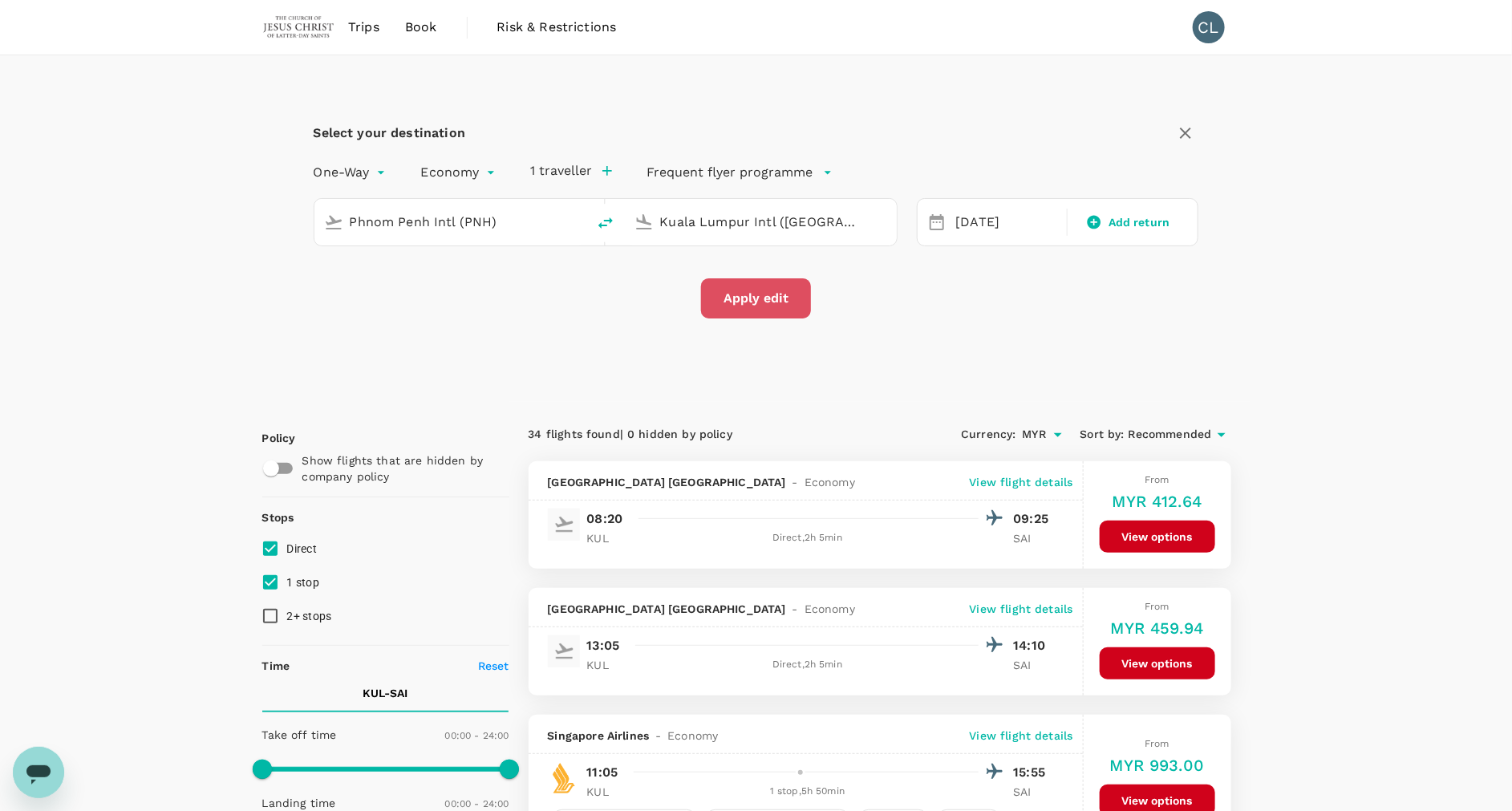
click at [778, 291] on button "Apply edit" at bounding box center [756, 298] width 110 height 40
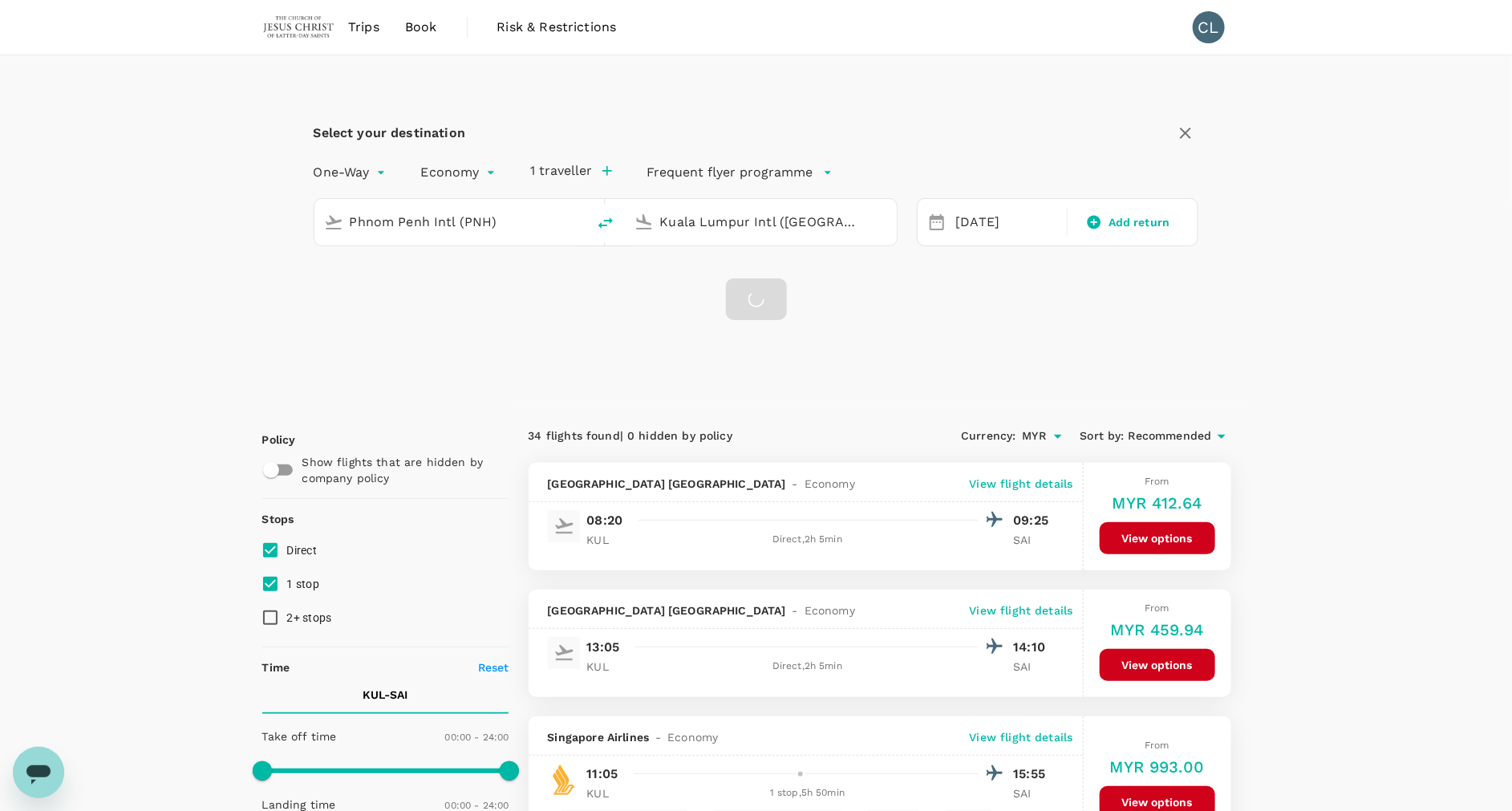
checkbox input "false"
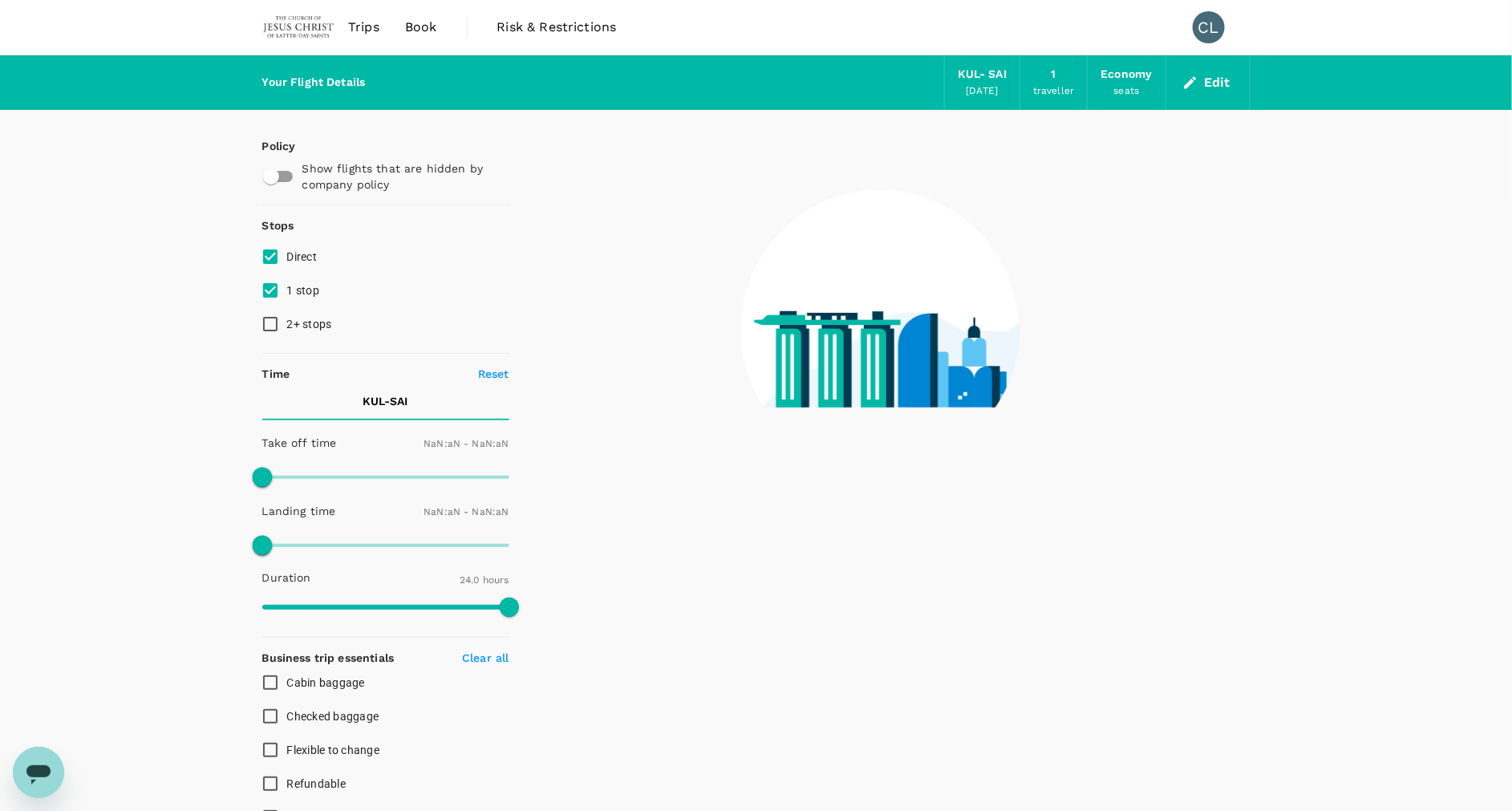
type input "1440"
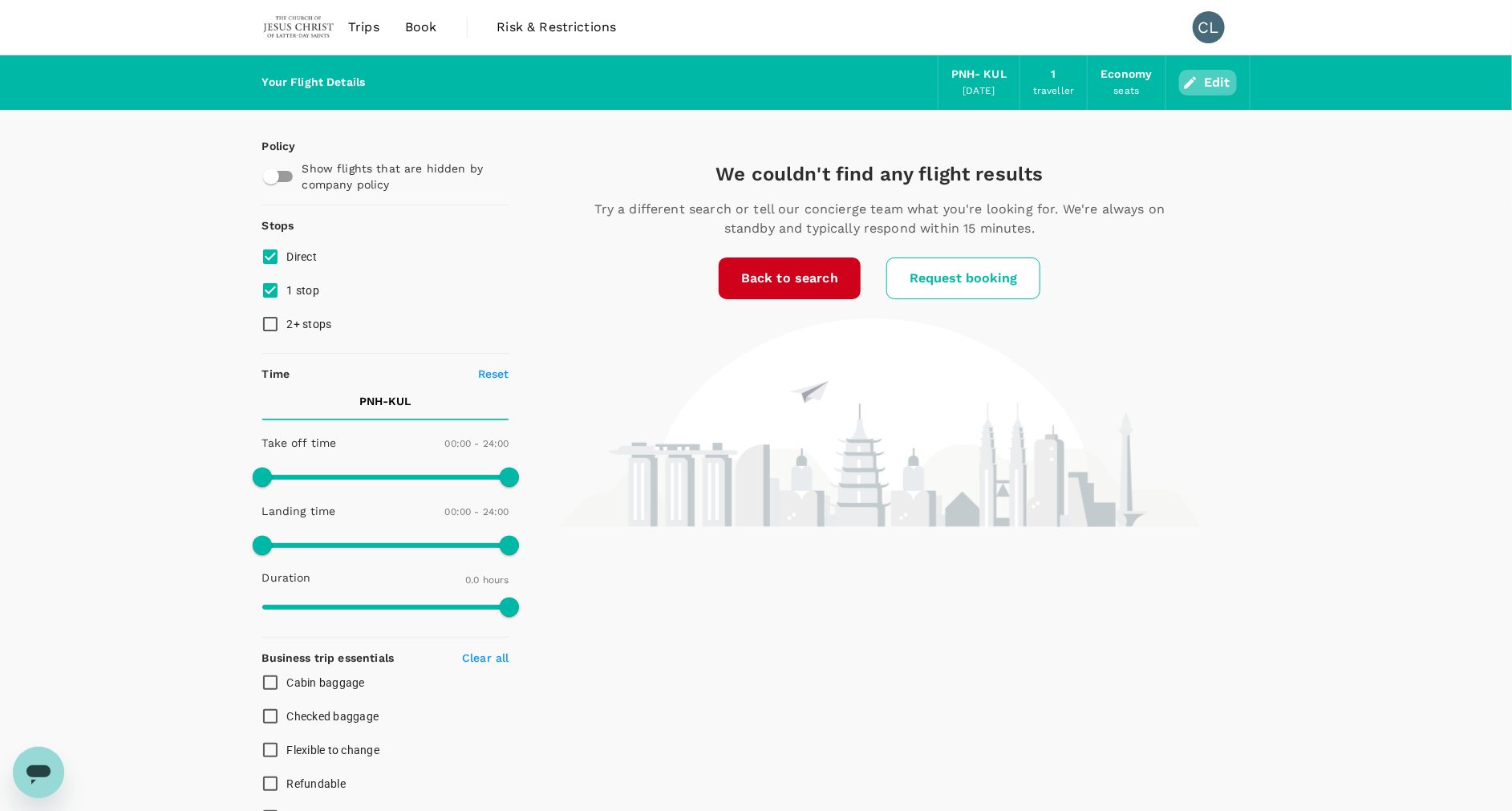
click at [1207, 78] on button "Edit" at bounding box center [1208, 83] width 57 height 26
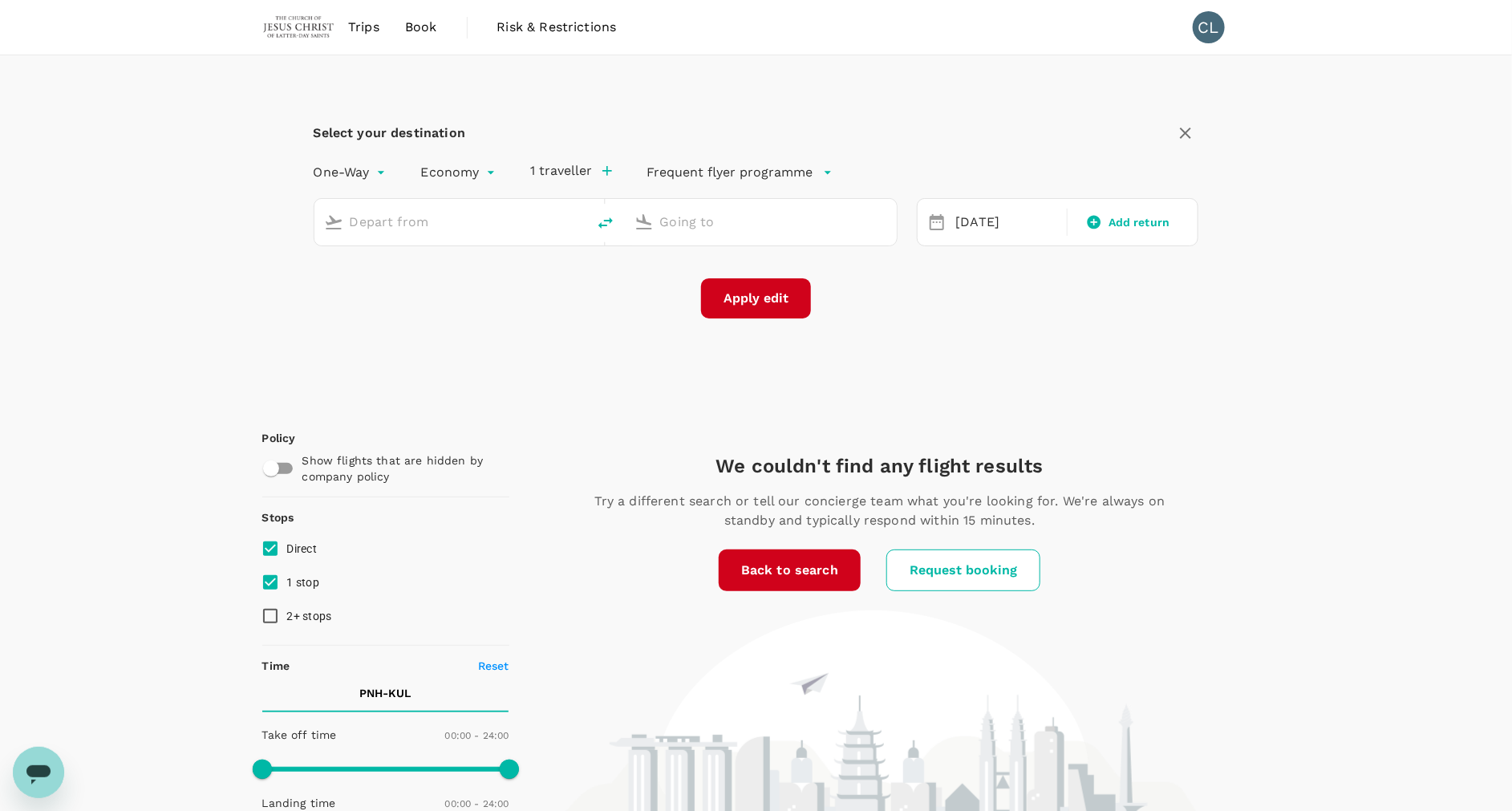
type input "Phnom Penh Intl (PNH)"
type input "Kuala Lumpur Intl ([GEOGRAPHIC_DATA])"
click at [489, 224] on input "Phnom Penh Intl (PNH)" at bounding box center [451, 222] width 203 height 25
click at [483, 222] on input "Phnom Penh Intl (PNH)" at bounding box center [451, 222] width 203 height 25
click at [490, 219] on input "Phnom Penh Intl (PNH)" at bounding box center [451, 222] width 203 height 25
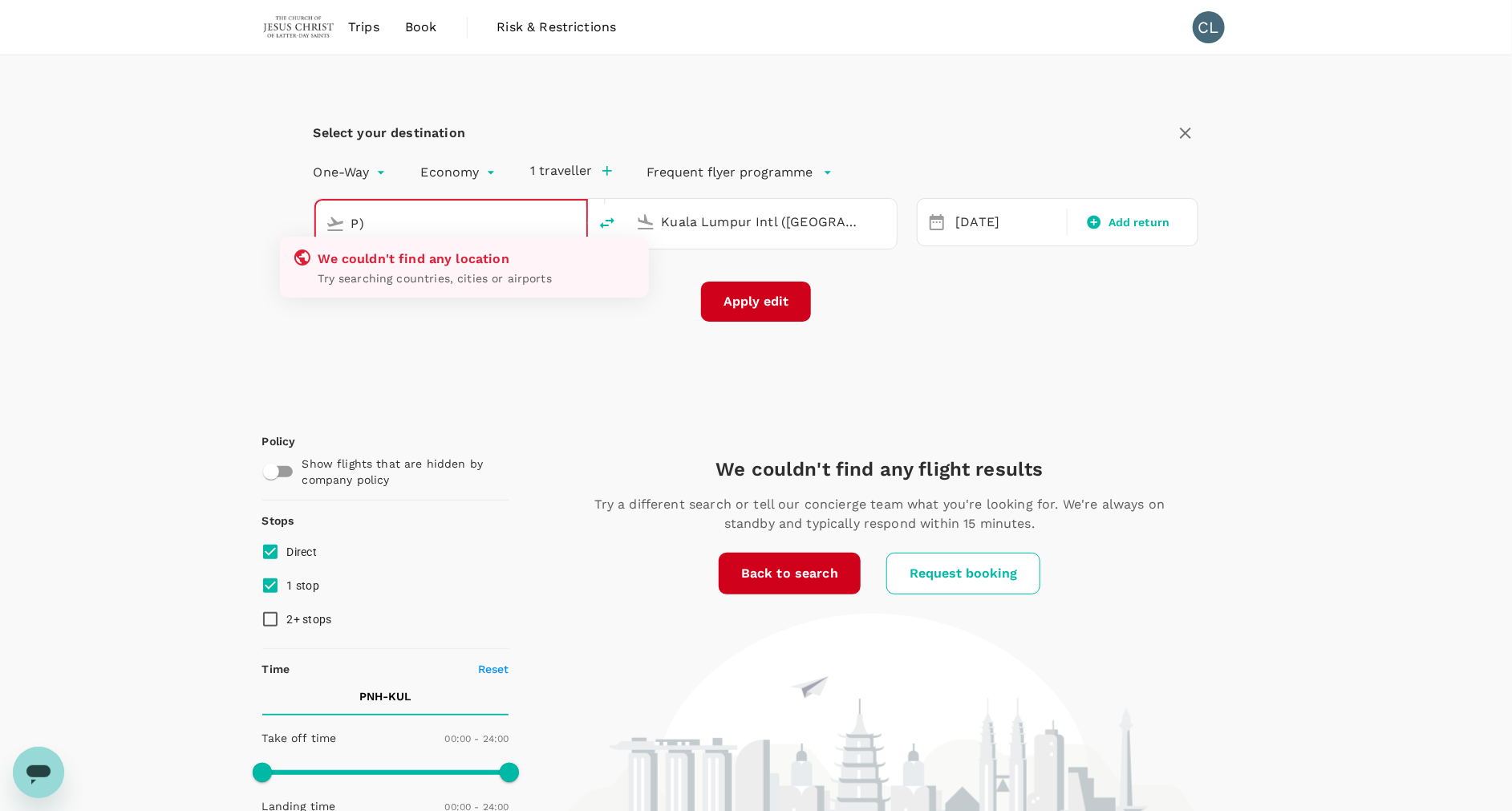
type input ")"
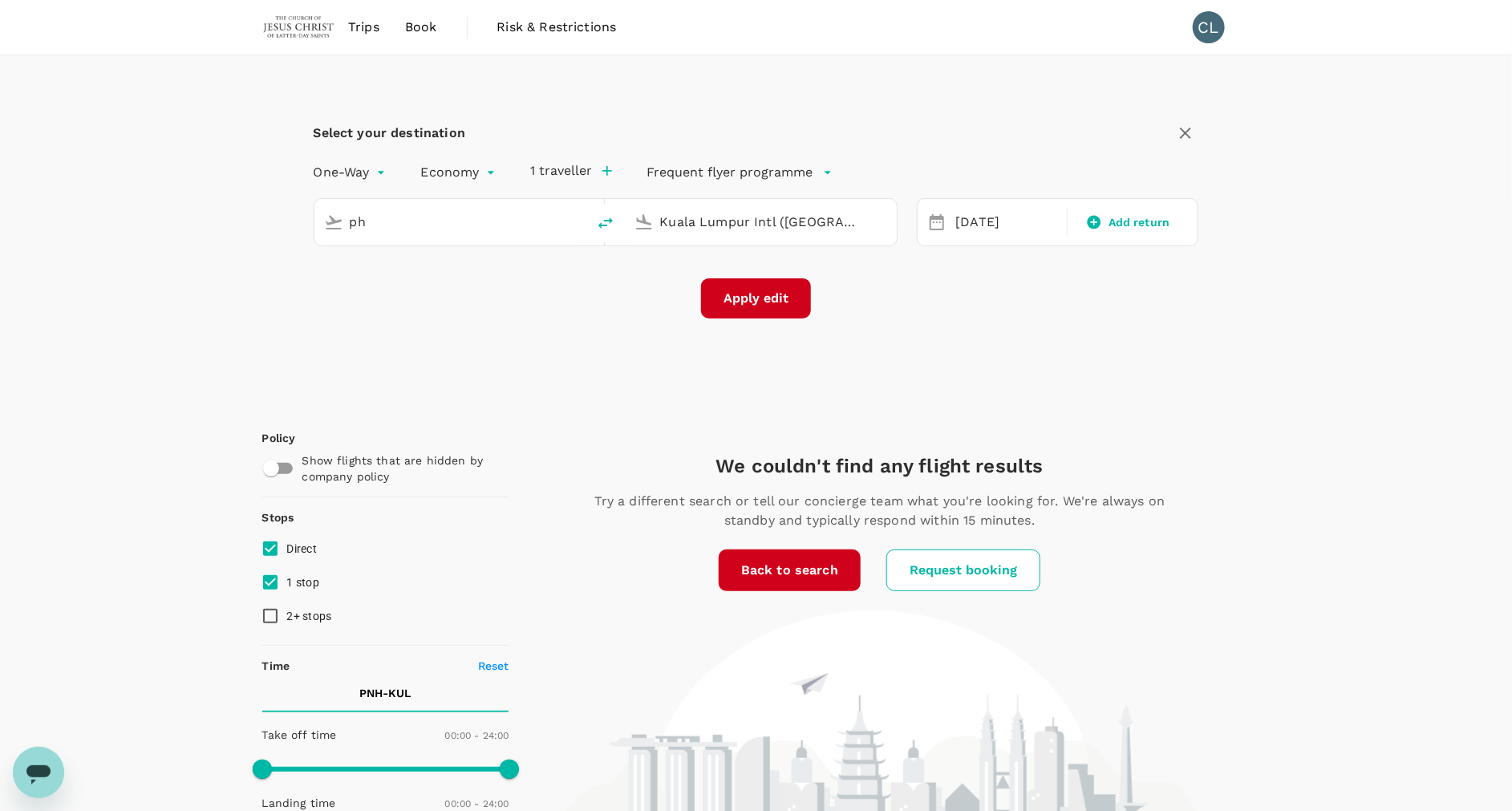
type input "p"
type input "T"
drag, startPoint x: 503, startPoint y: 224, endPoint x: 336, endPoint y: 198, distance: 169.0
click at [330, 222] on div "Phnom Penh Intl (PNH)" at bounding box center [447, 219] width 259 height 34
drag, startPoint x: 517, startPoint y: 224, endPoint x: 270, endPoint y: 249, distance: 248.3
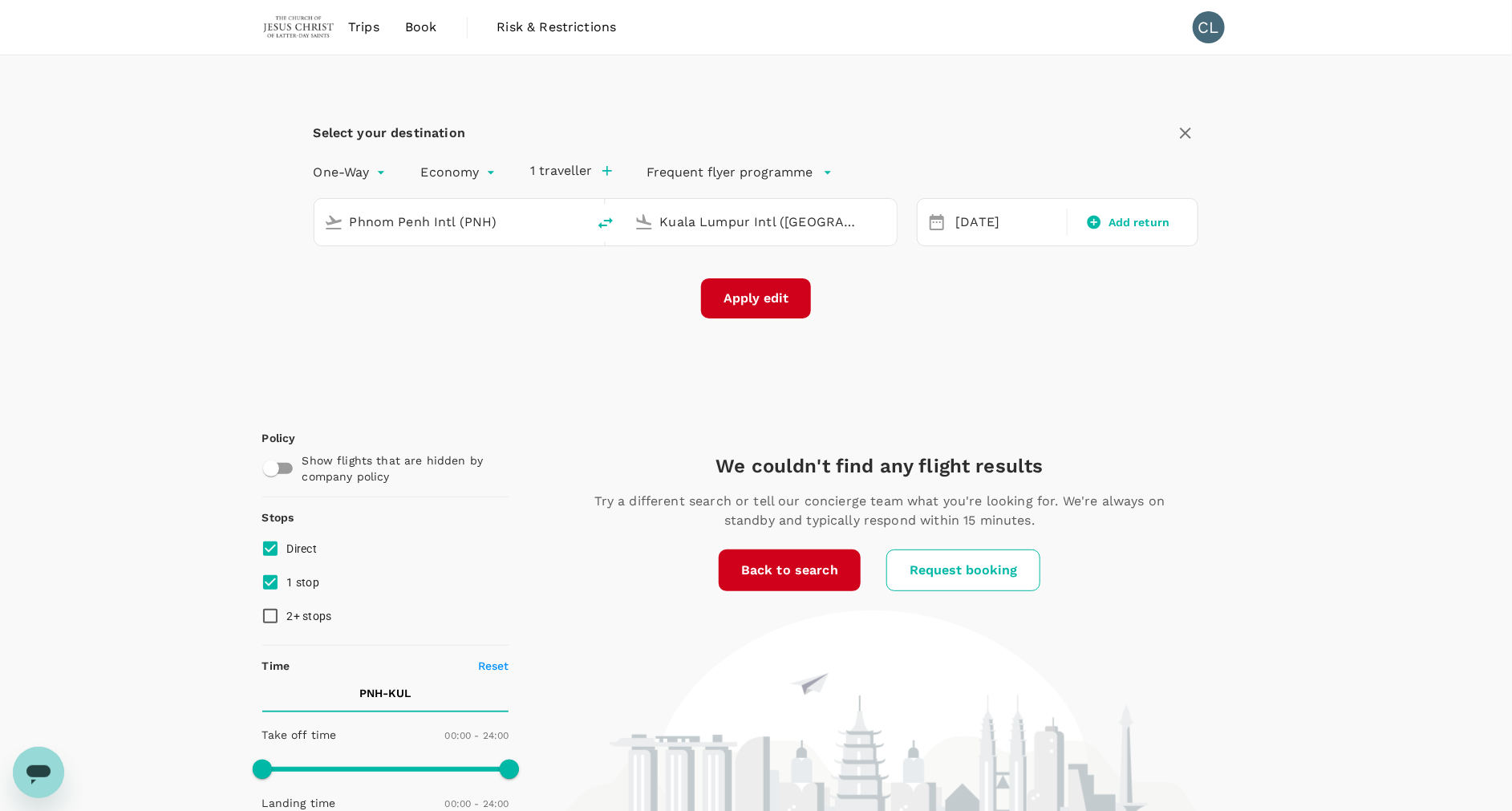
click at [270, 249] on div "Select your destination One-Way oneway Economy economy 1 traveller Frequent fly…" at bounding box center [756, 229] width 988 height 346
paste input "[GEOGRAPHIC_DATA]"
type input "Phnom Penh Intl (PNH)"
